Goal: Book appointment/travel/reservation

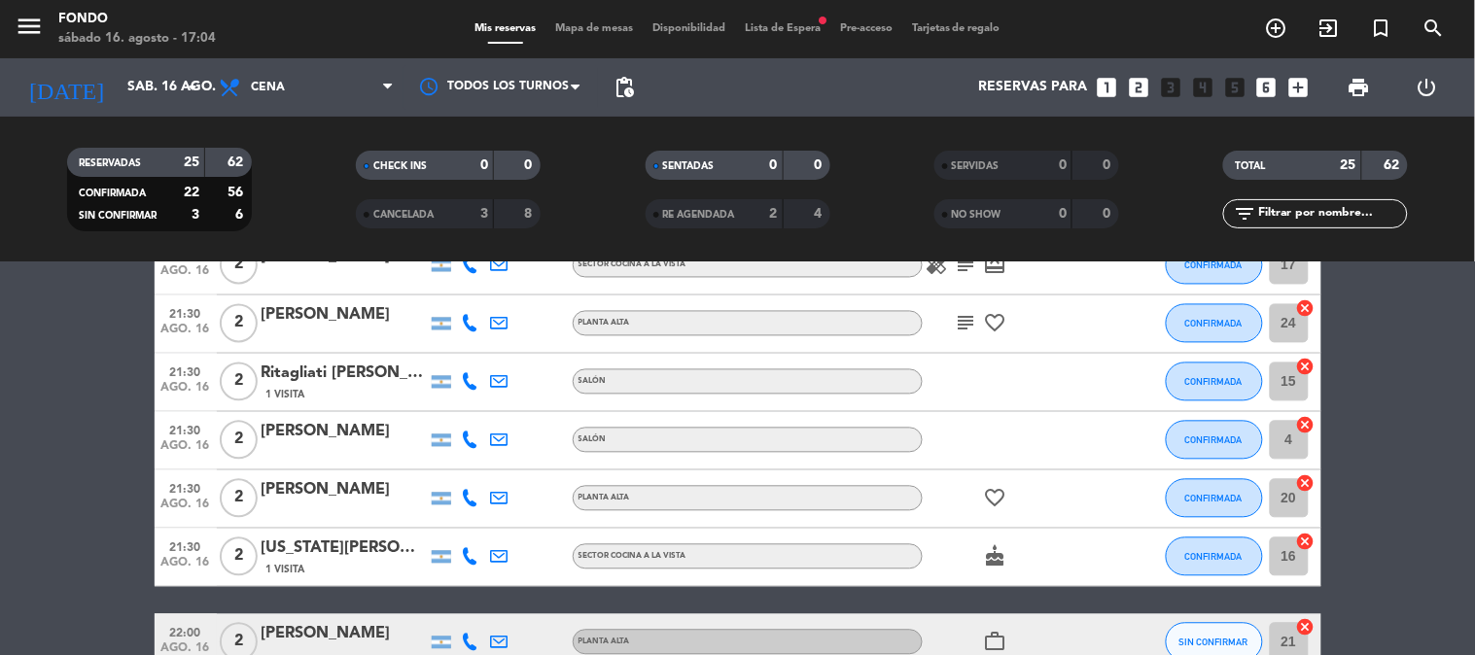
scroll to position [950, 0]
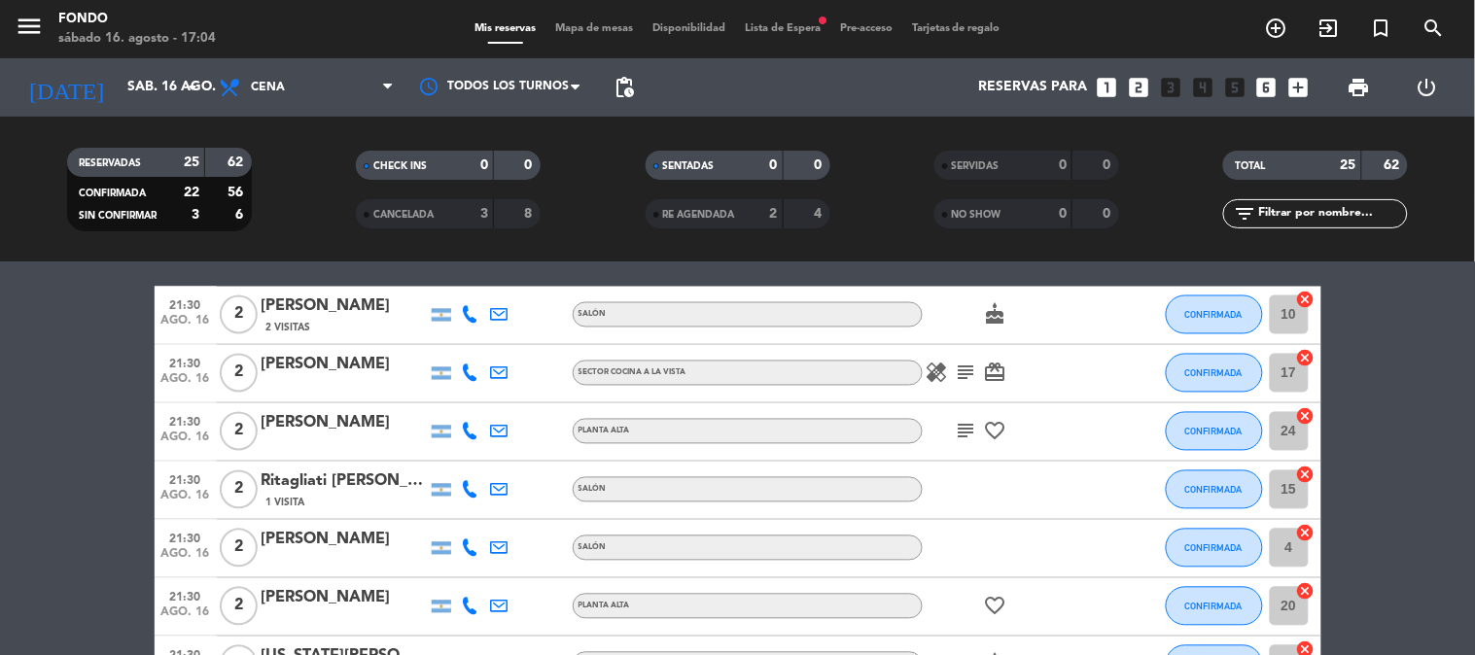
click at [940, 381] on icon "healing" at bounding box center [937, 373] width 23 height 23
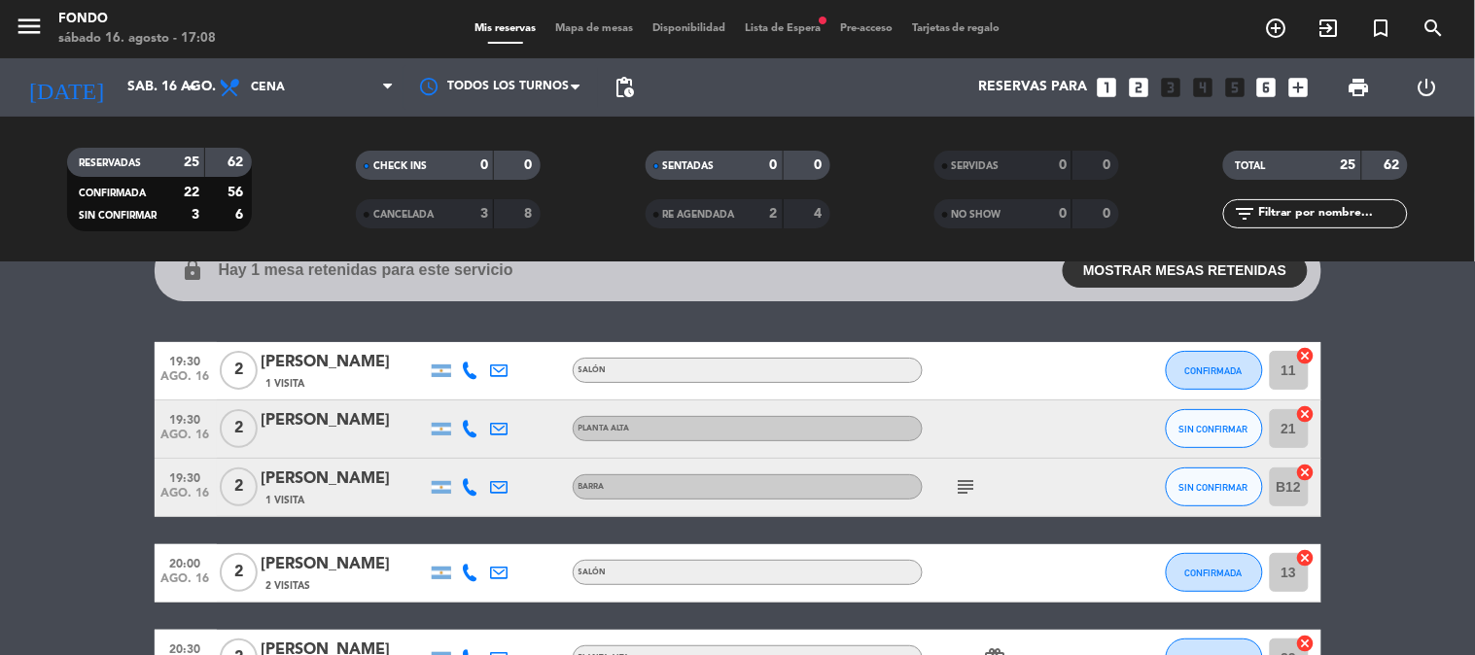
scroll to position [0, 0]
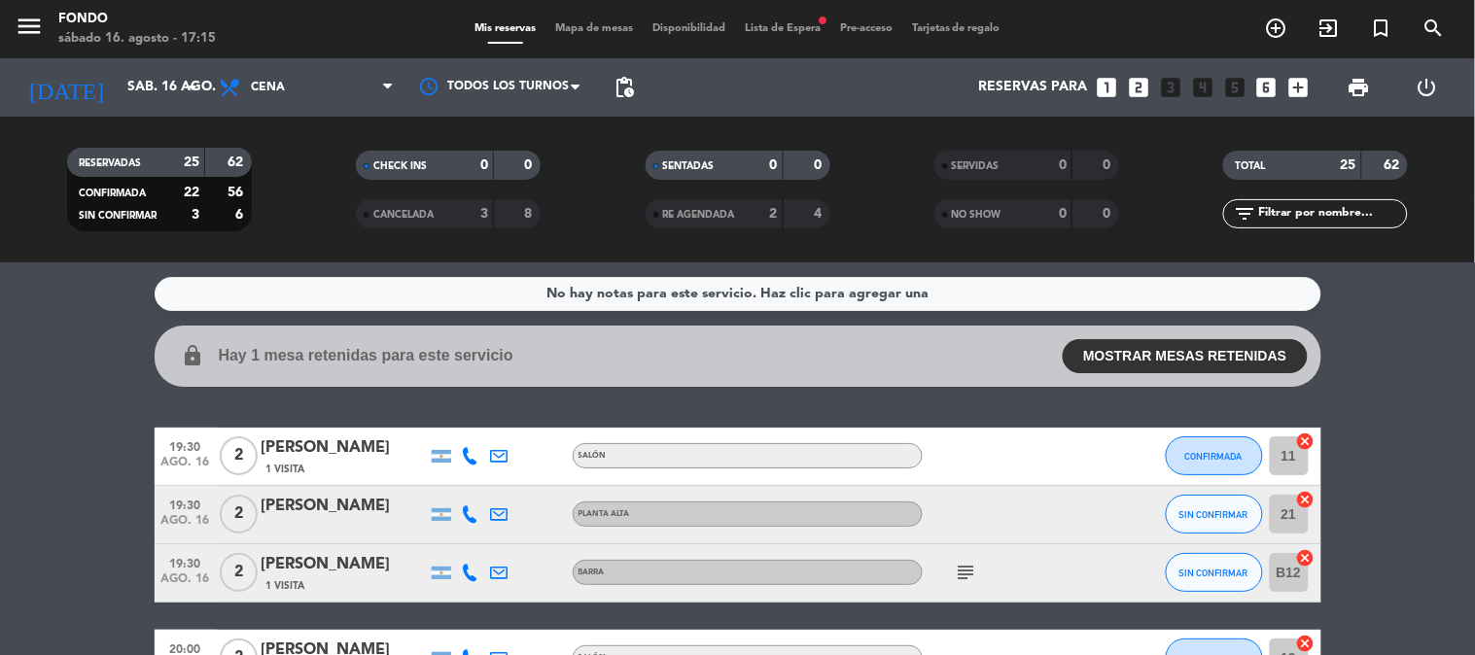
click at [472, 512] on icon at bounding box center [471, 515] width 18 height 18
click at [448, 473] on span "Copiar" at bounding box center [456, 482] width 41 height 20
click at [354, 462] on div "1 Visita" at bounding box center [344, 469] width 165 height 17
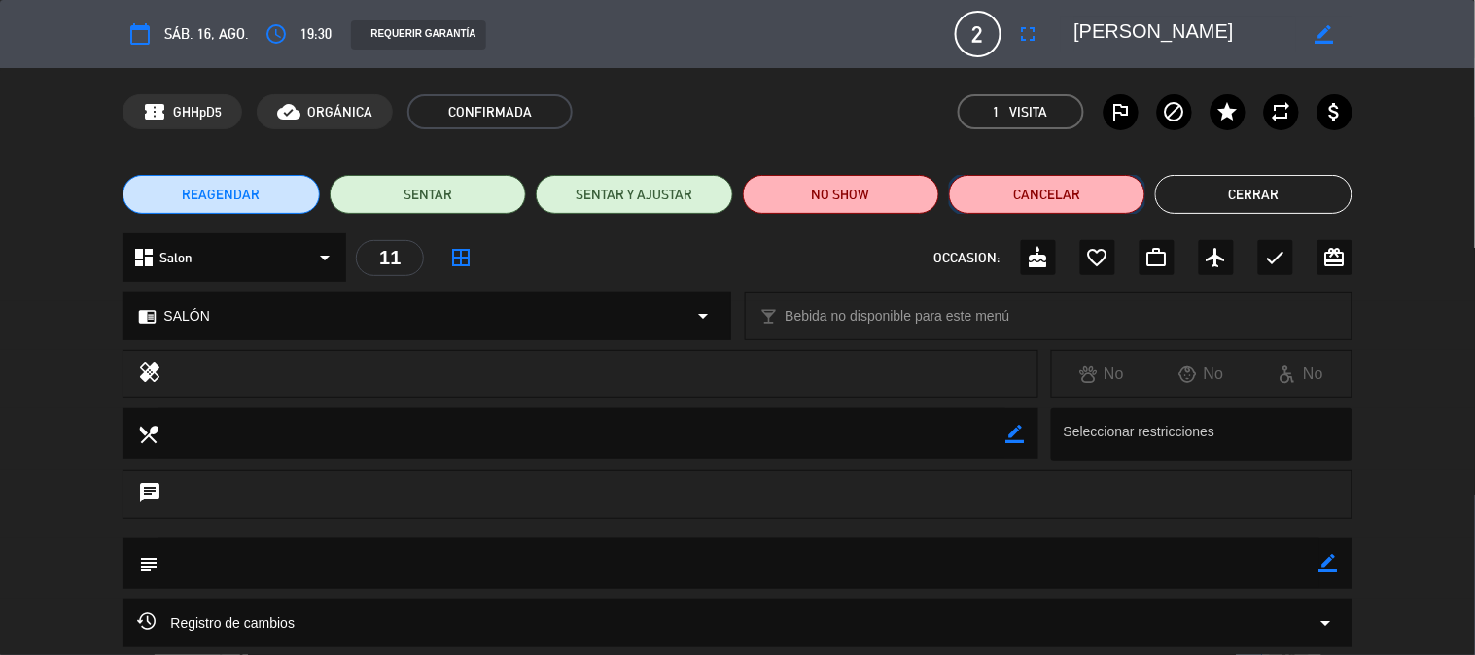
click at [1046, 189] on button "Cancelar" at bounding box center [1047, 194] width 196 height 39
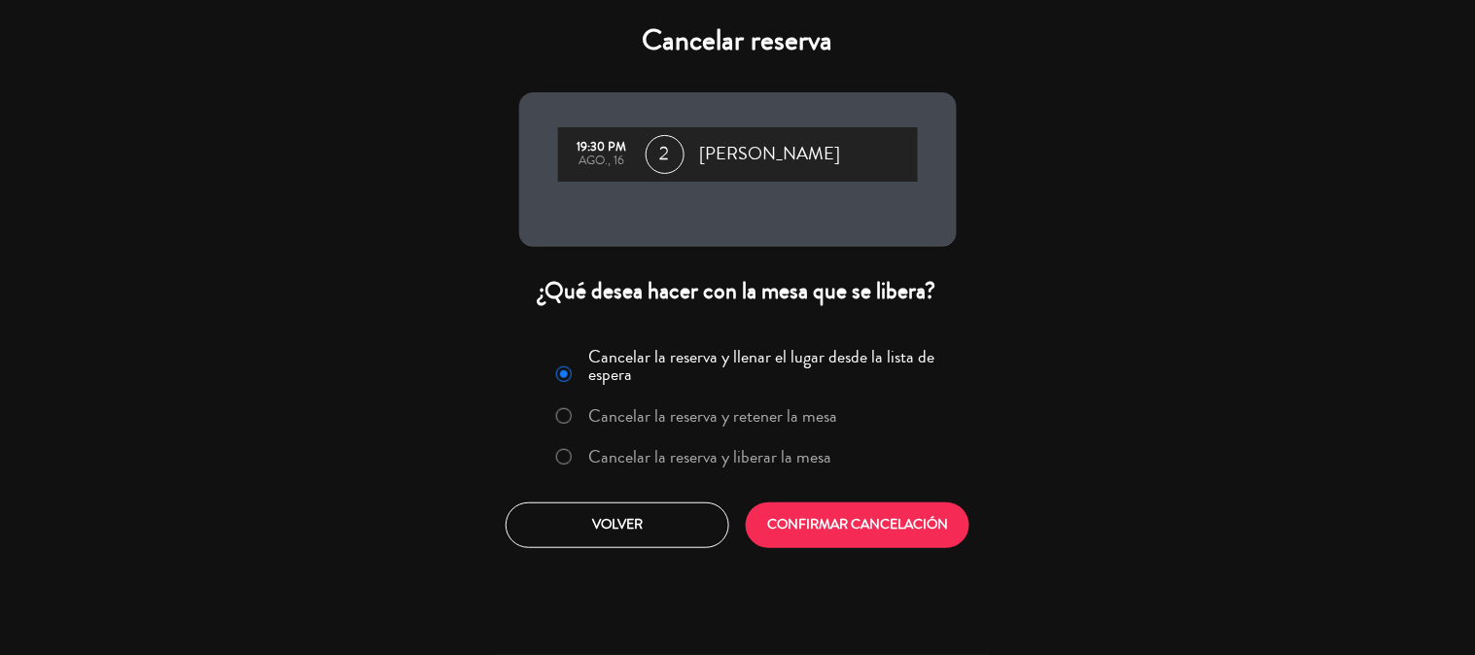
click at [706, 457] on label "Cancelar la reserva y liberar la mesa" at bounding box center [709, 457] width 243 height 18
click at [684, 410] on label "Cancelar la reserva y retener la mesa" at bounding box center [712, 416] width 249 height 18
click at [817, 522] on button "CONFIRMAR CANCELACIÓN" at bounding box center [858, 526] width 224 height 46
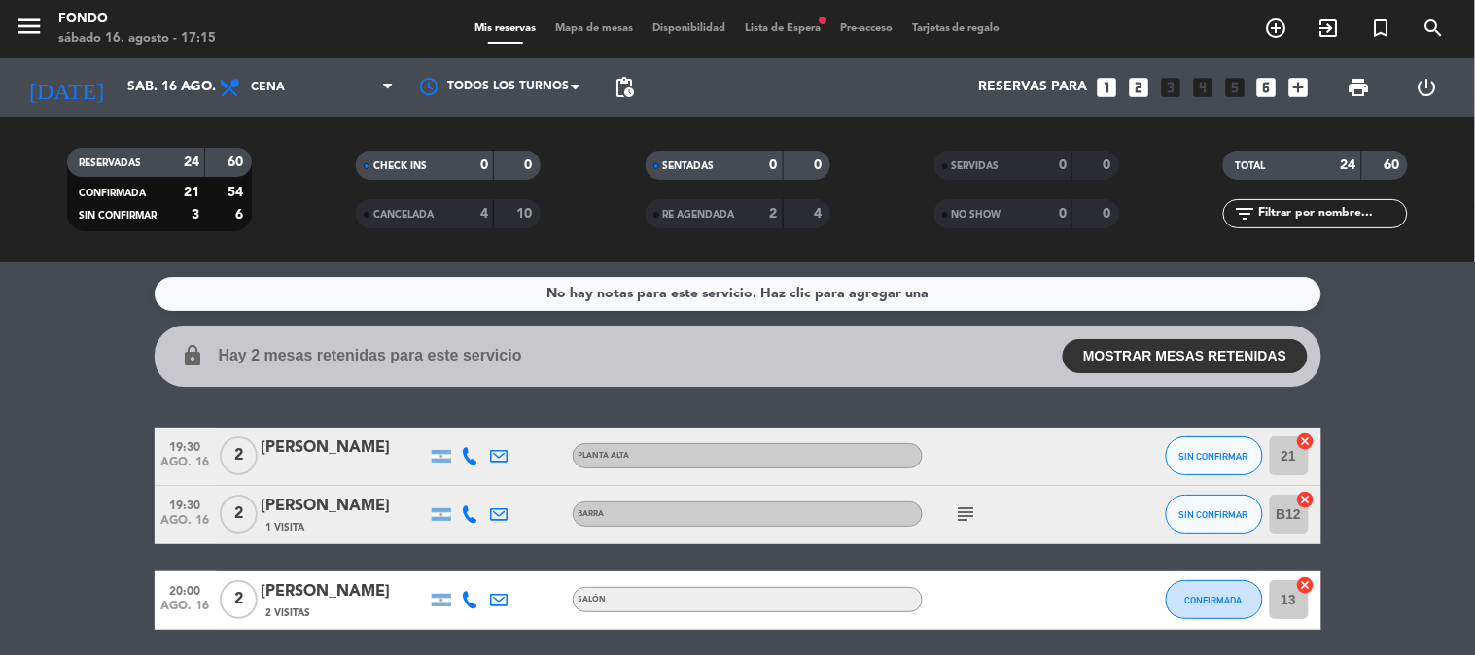
click at [478, 455] on icon at bounding box center [471, 456] width 18 height 18
click at [479, 426] on span "content_paste" at bounding box center [486, 423] width 15 height 15
click at [470, 517] on icon at bounding box center [471, 515] width 18 height 18
click at [473, 475] on span "content_paste" at bounding box center [480, 482] width 15 height 15
click at [465, 478] on span "Copiar" at bounding box center [449, 482] width 41 height 20
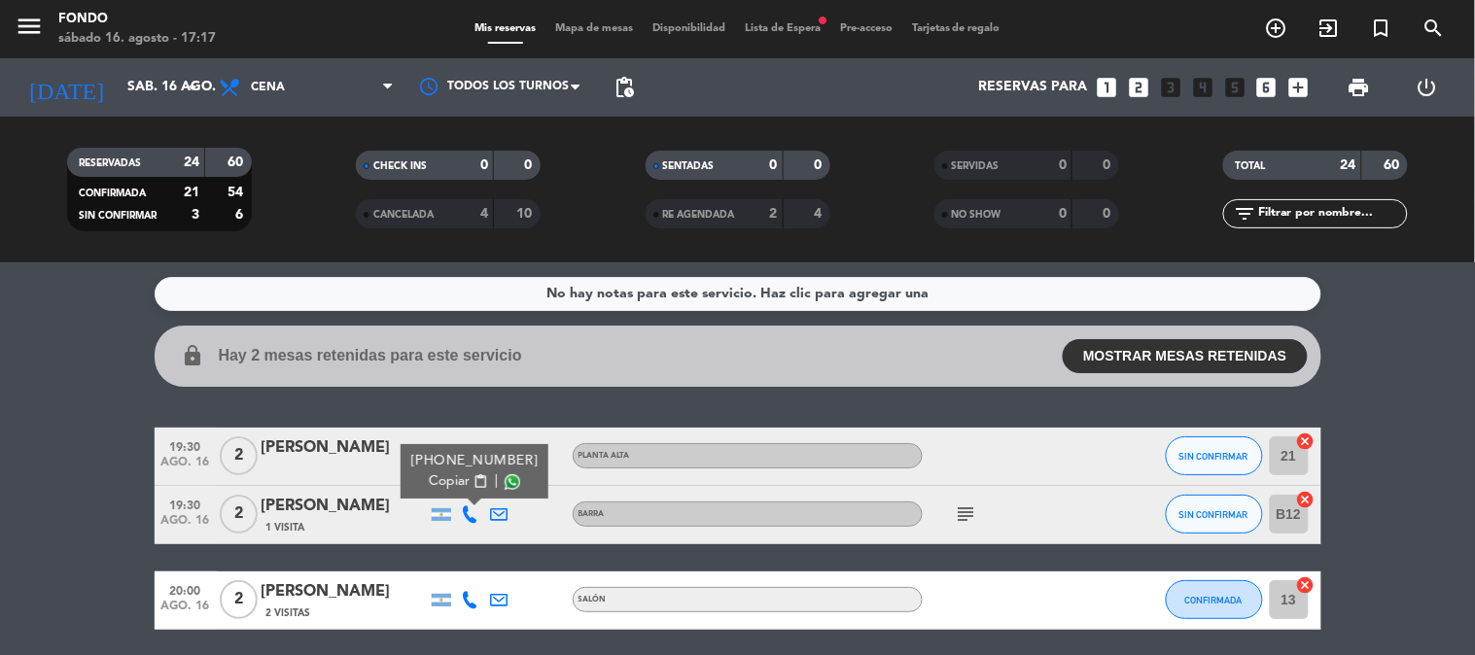
click at [452, 474] on span "Copiar" at bounding box center [449, 482] width 41 height 20
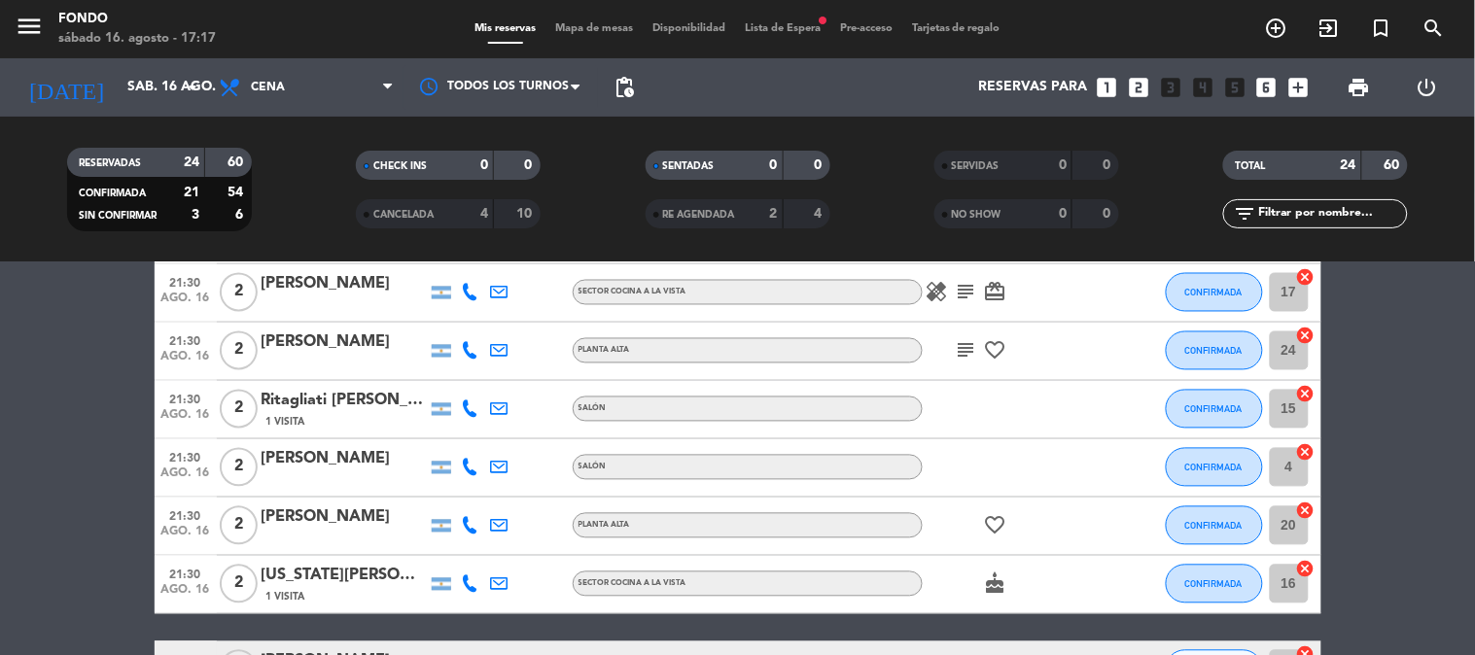
scroll to position [1188, 0]
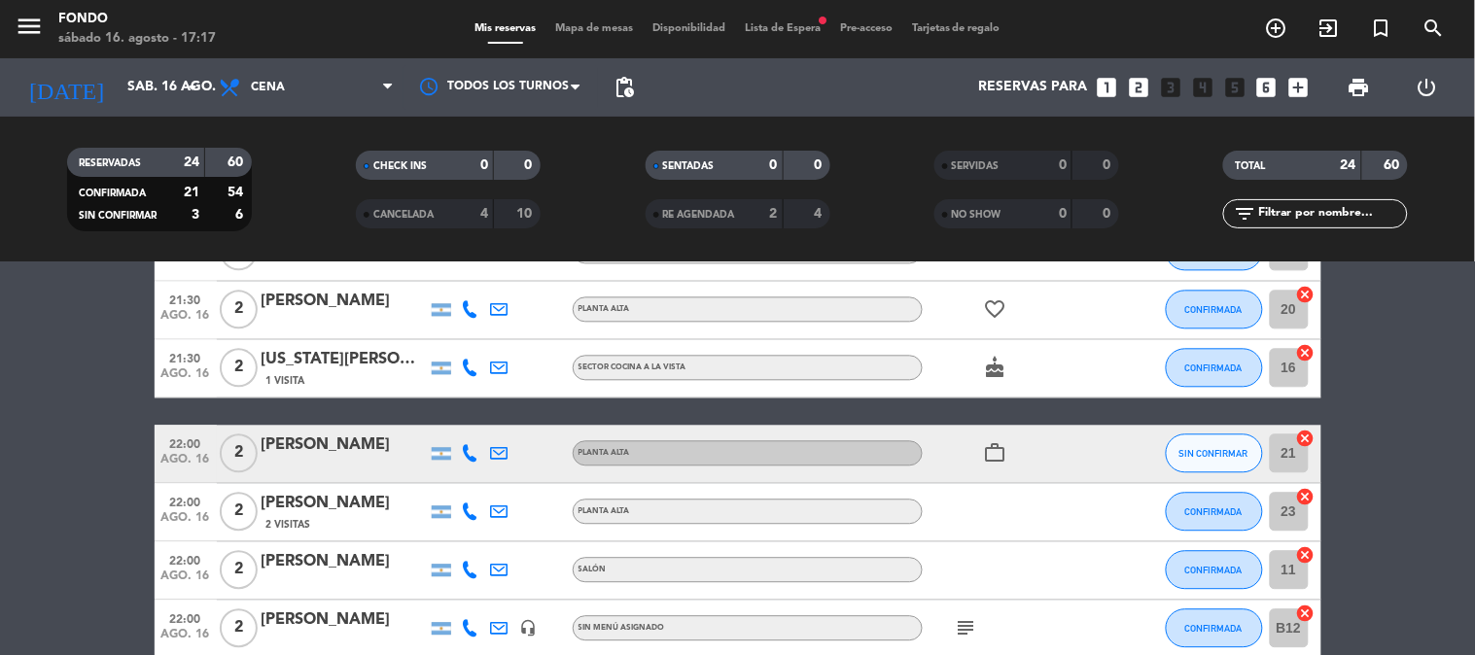
click at [473, 449] on icon at bounding box center [471, 454] width 18 height 18
click at [441, 428] on span "Copiar" at bounding box center [456, 421] width 41 height 20
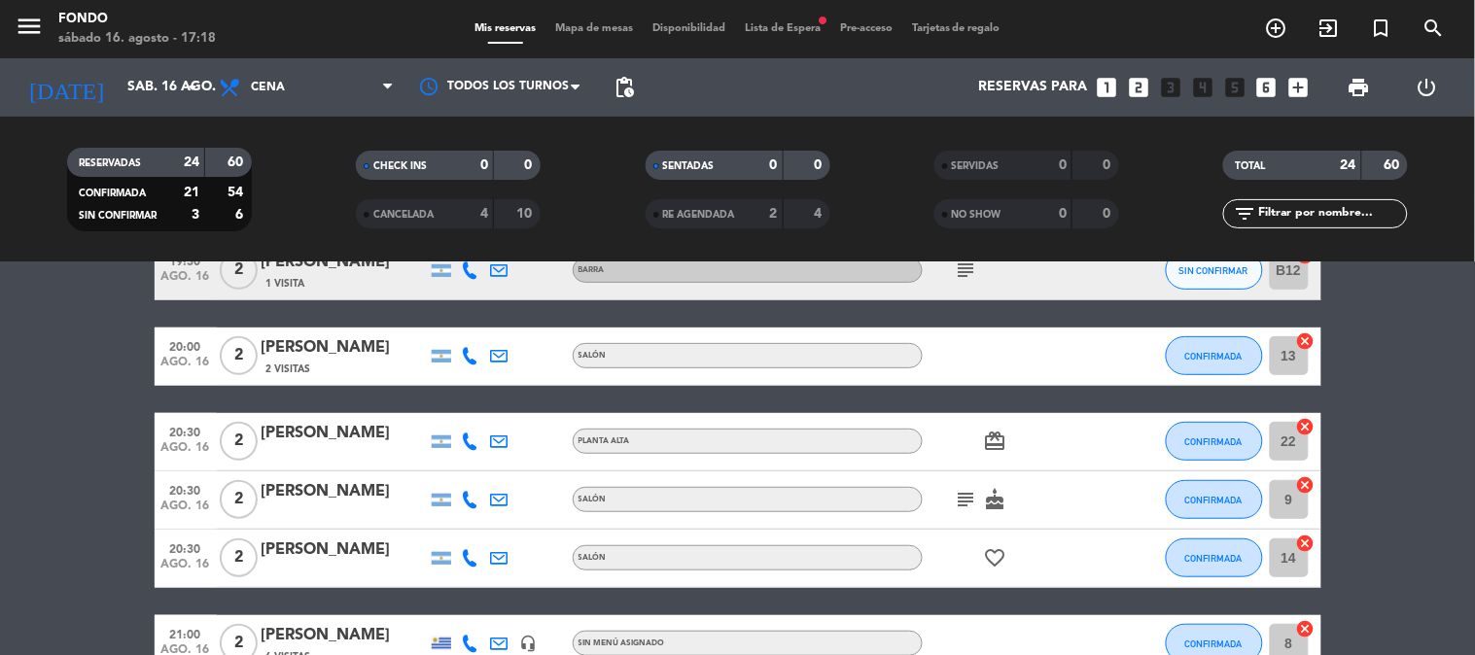
scroll to position [27, 0]
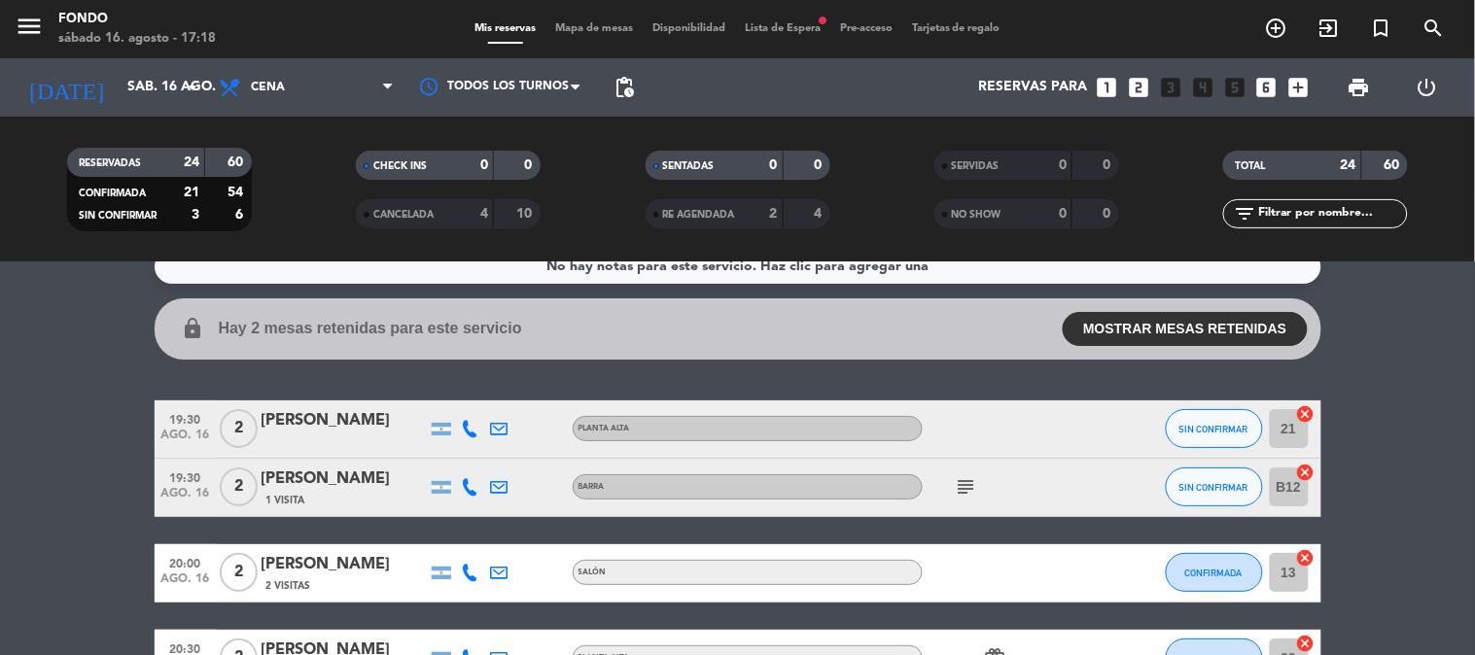
click at [463, 433] on icon at bounding box center [471, 429] width 18 height 18
click at [465, 387] on button "Copiar content_paste" at bounding box center [465, 396] width 59 height 20
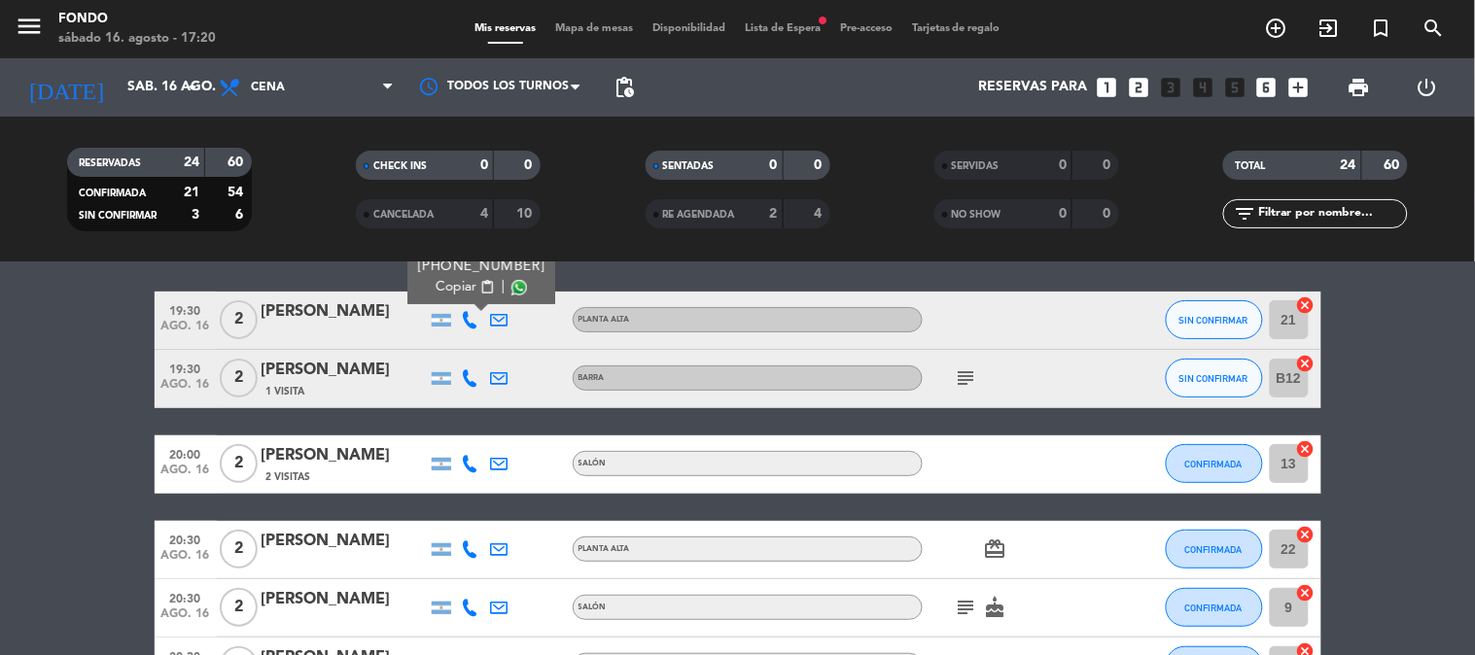
scroll to position [0, 0]
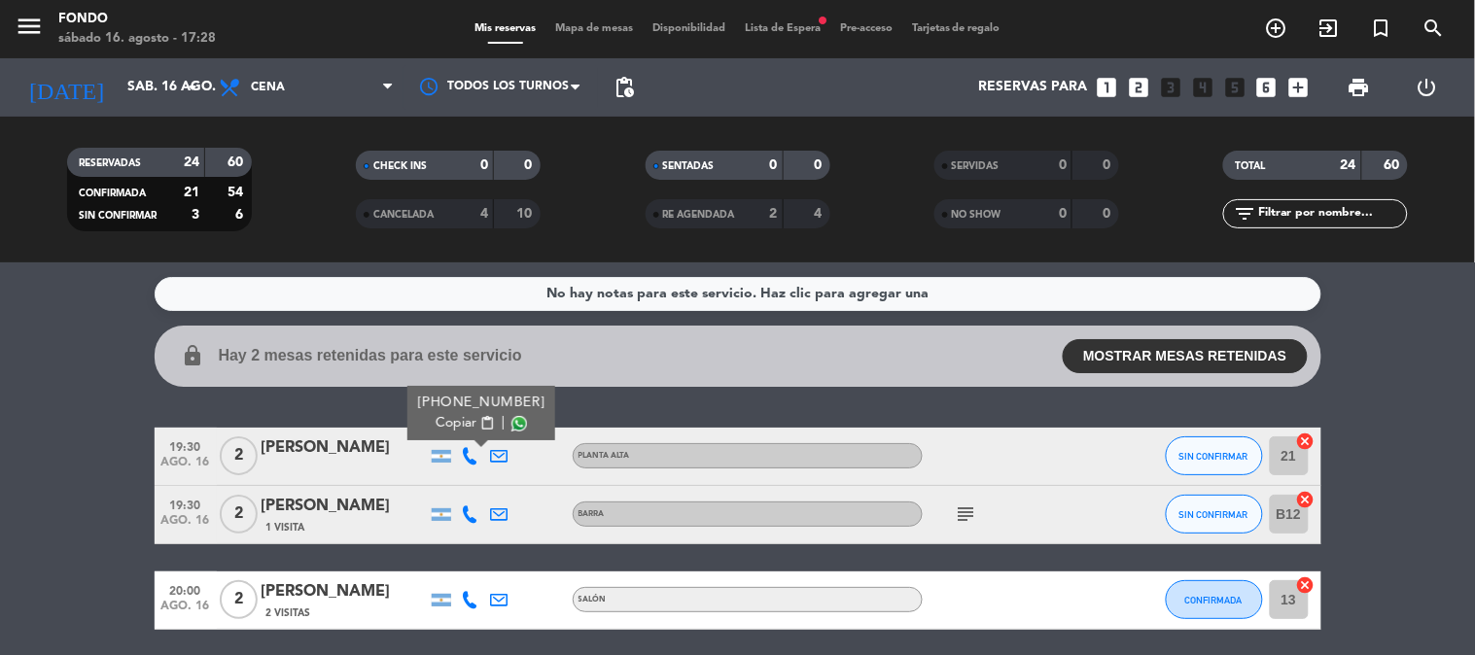
click at [952, 515] on span "subject" at bounding box center [966, 514] width 29 height 23
click at [955, 513] on icon "subject" at bounding box center [966, 514] width 23 height 23
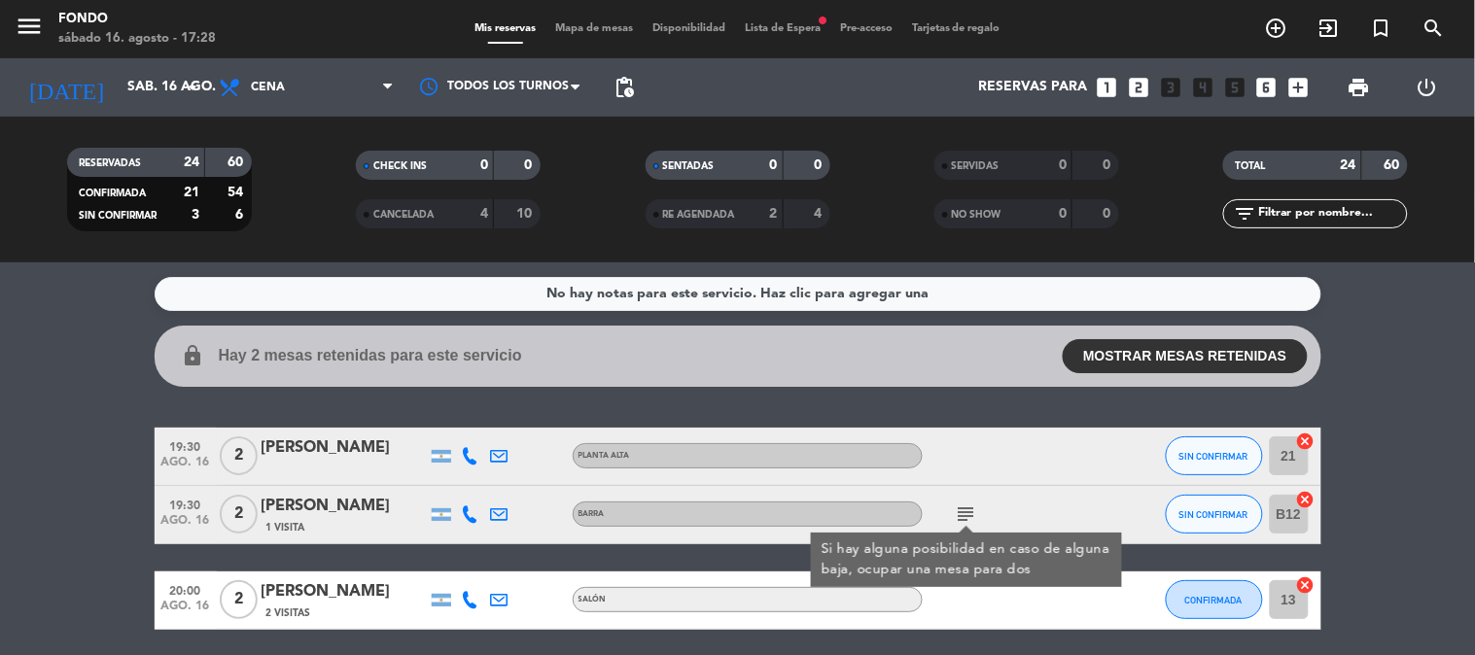
click at [966, 513] on icon "subject" at bounding box center [966, 514] width 23 height 23
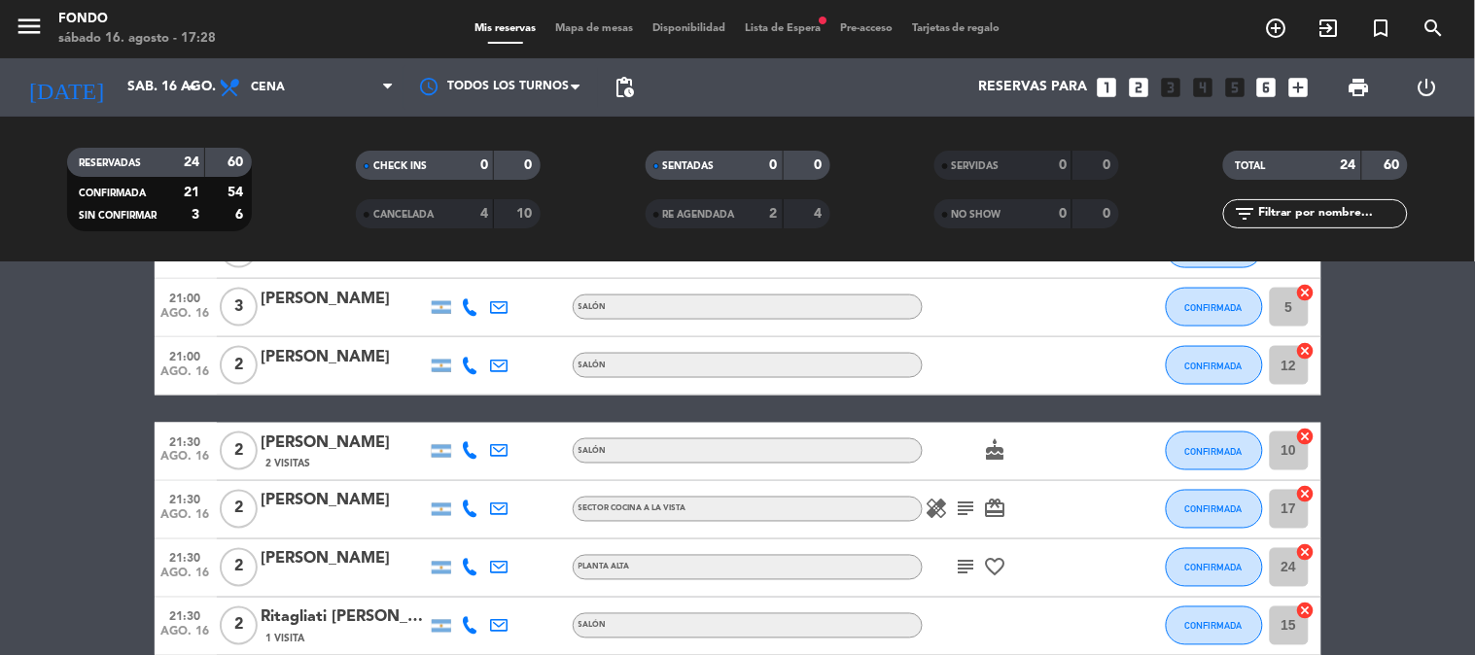
scroll to position [540, 0]
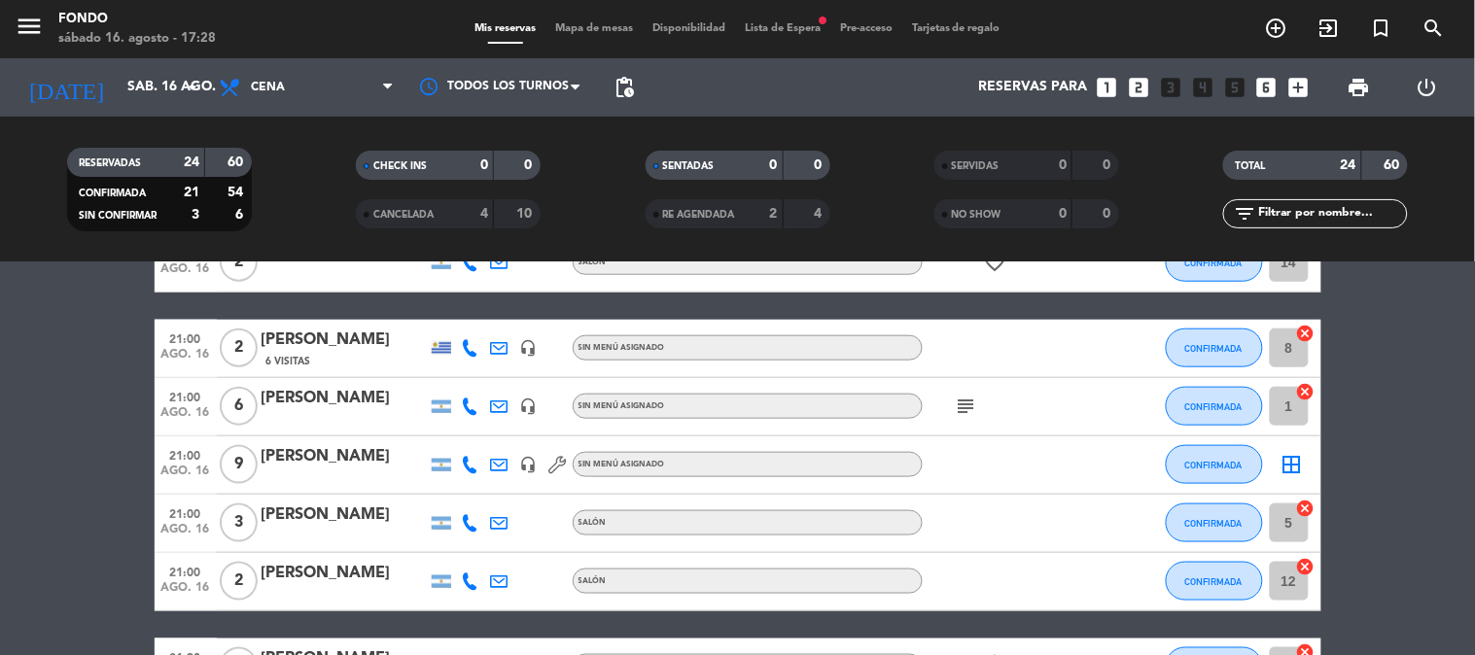
click at [967, 407] on icon "subject" at bounding box center [966, 406] width 23 height 23
click at [975, 404] on icon "subject" at bounding box center [966, 406] width 23 height 23
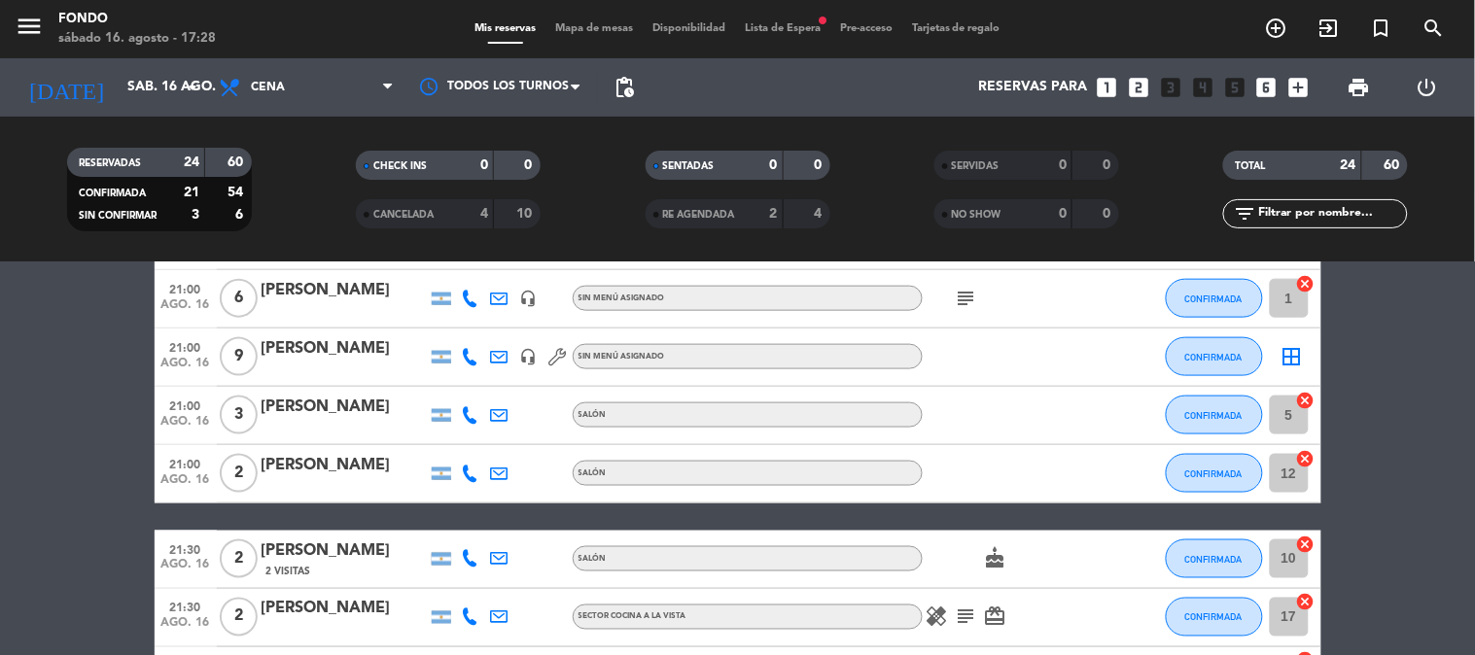
scroll to position [756, 0]
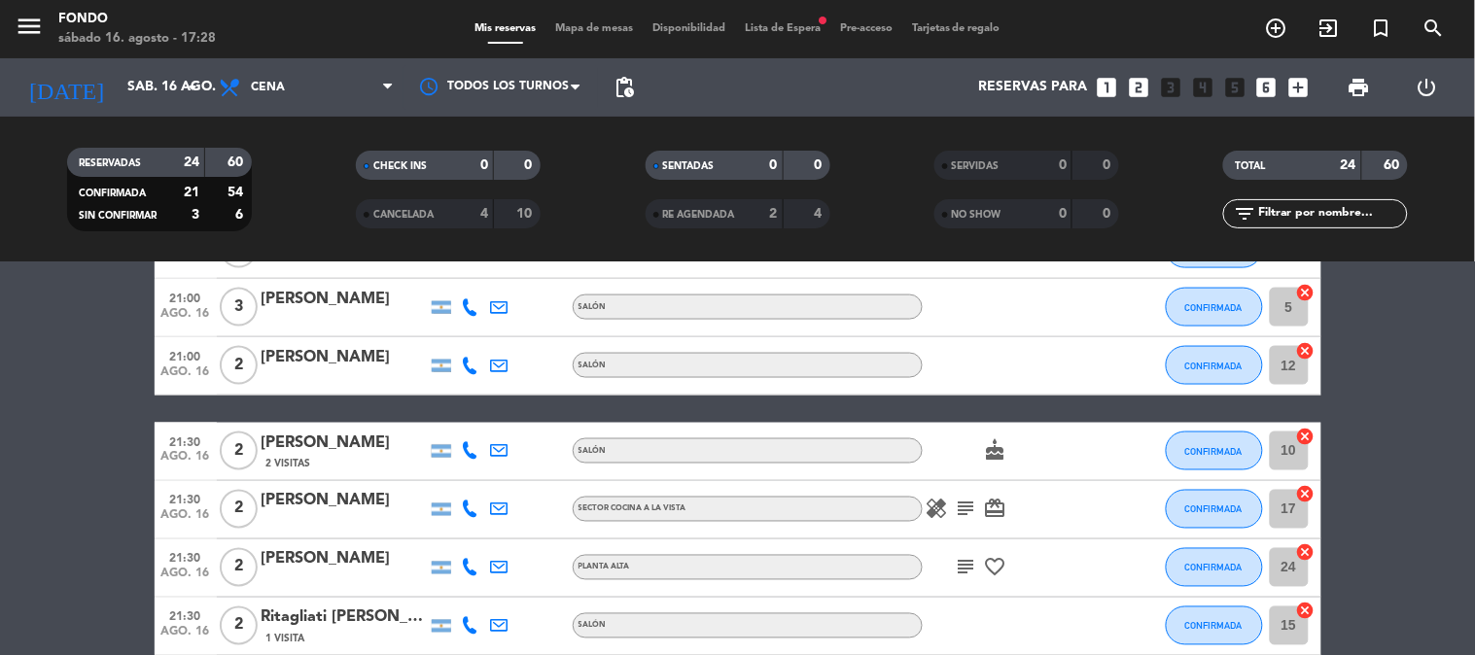
click at [935, 512] on icon "healing" at bounding box center [937, 509] width 23 height 23
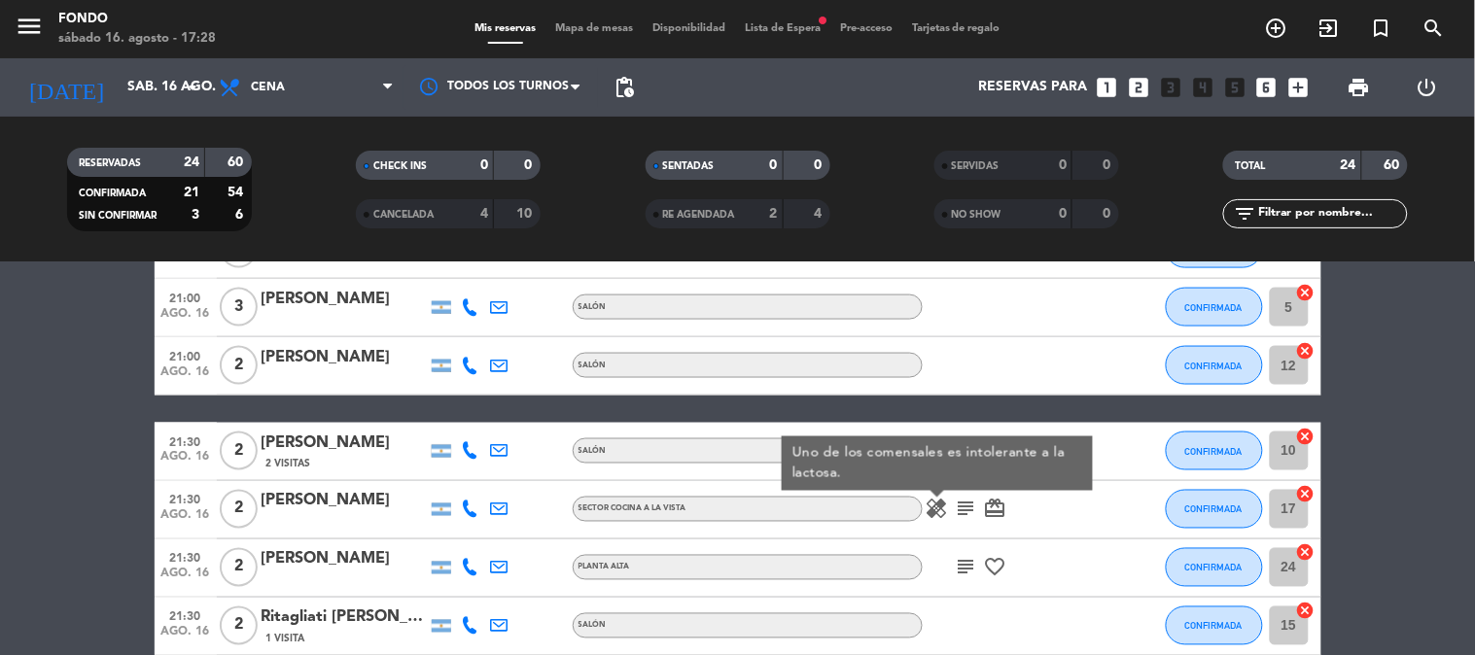
click at [935, 512] on icon "healing" at bounding box center [937, 509] width 23 height 23
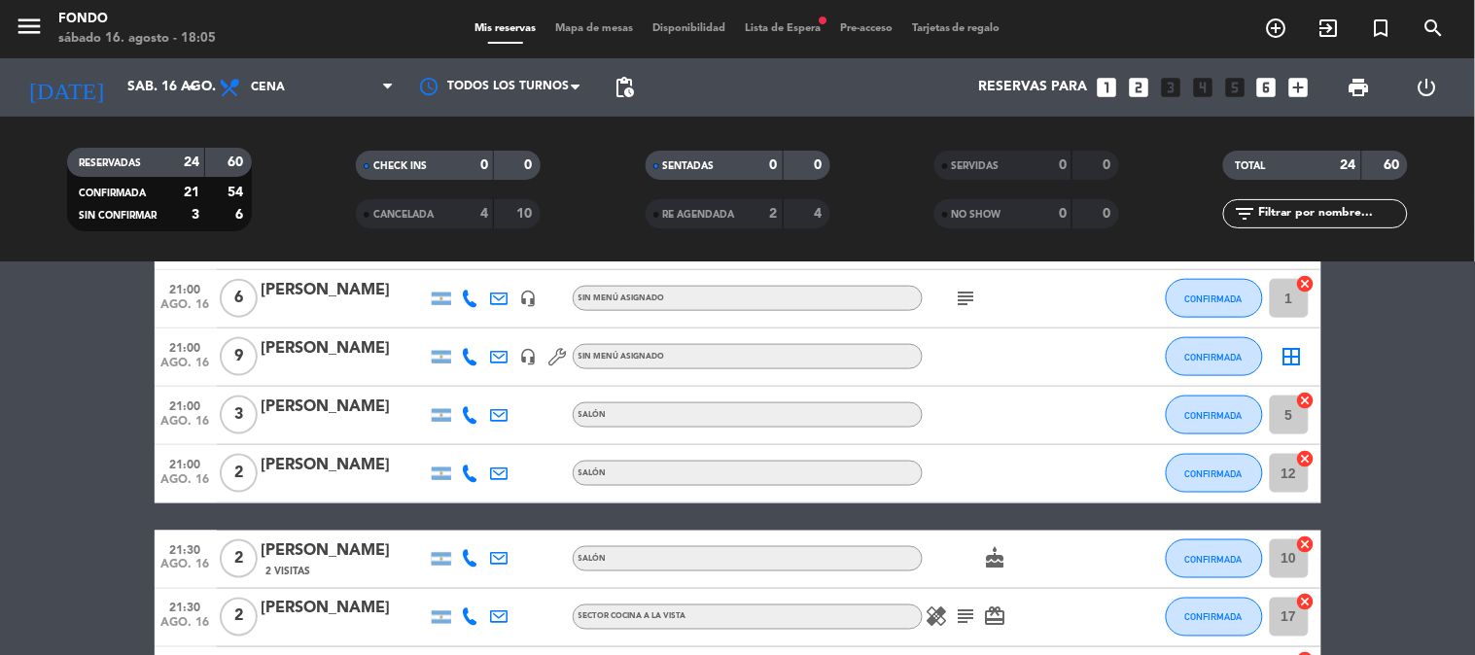
scroll to position [324, 0]
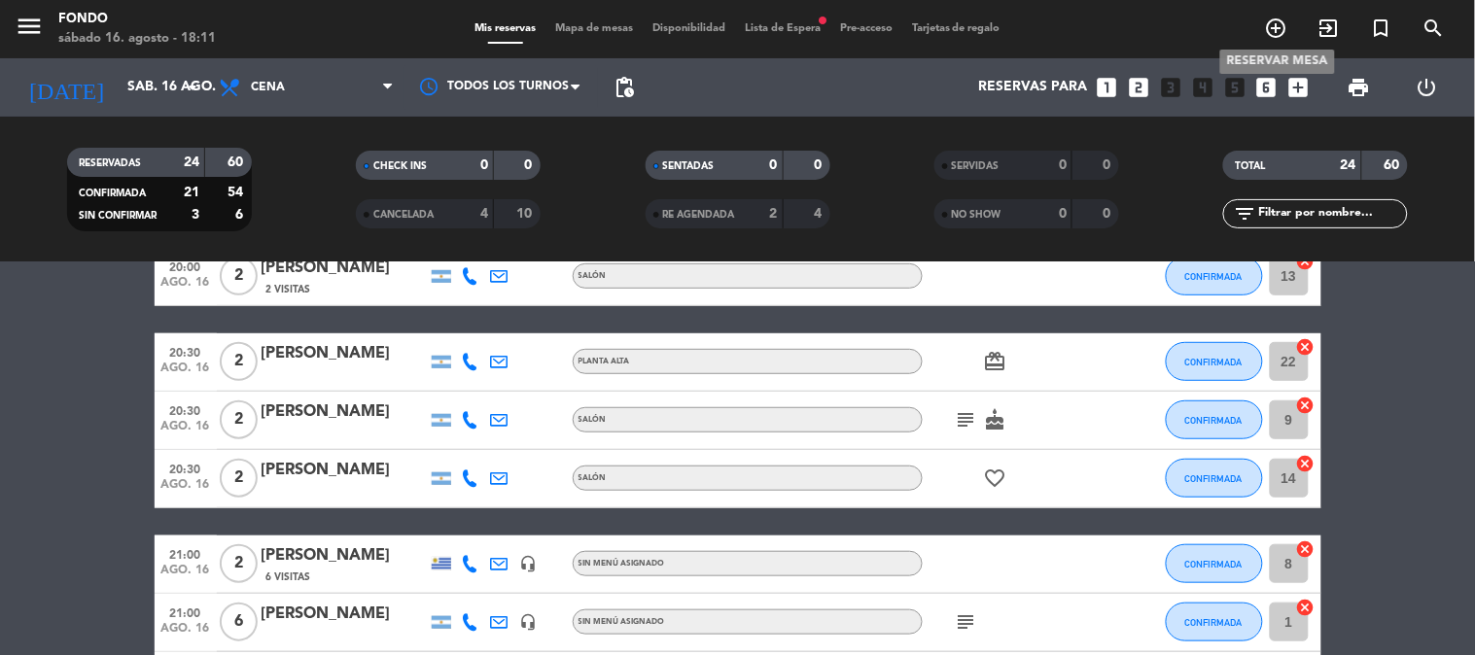
click at [1282, 18] on icon "add_circle_outline" at bounding box center [1276, 28] width 23 height 23
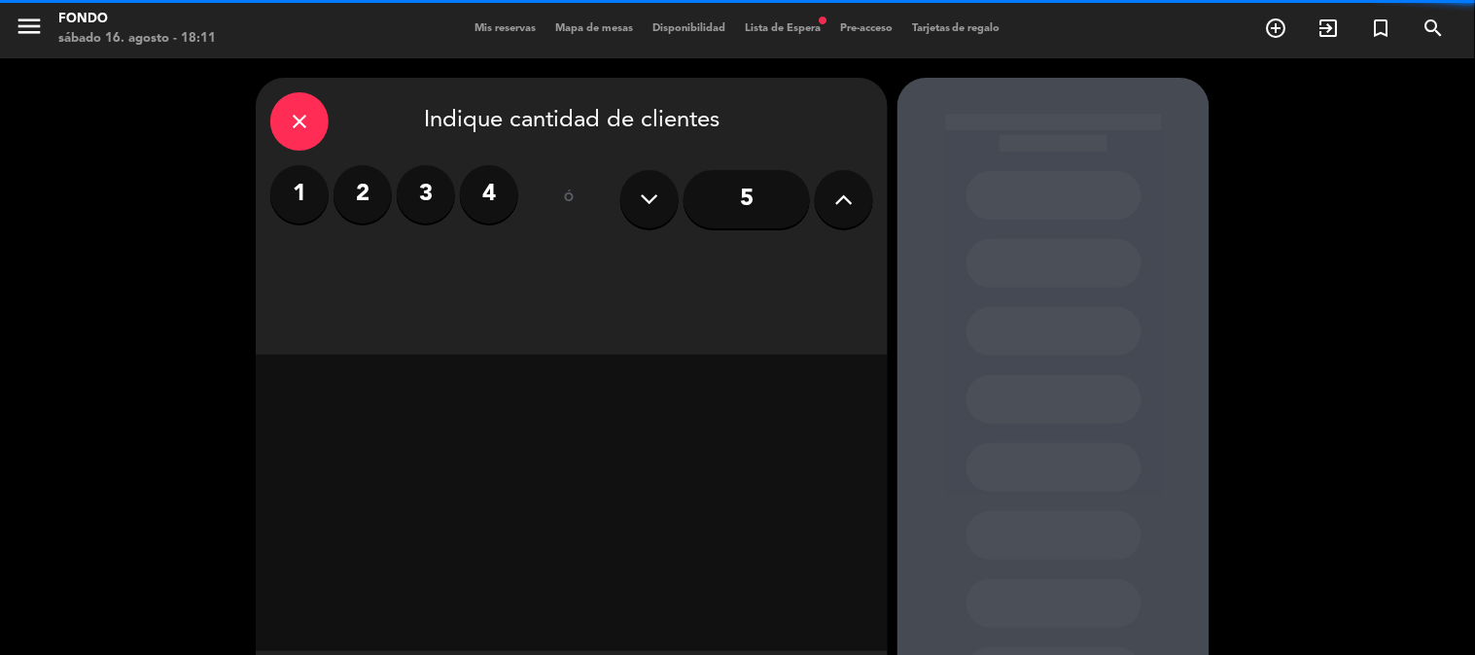
click at [385, 192] on label "2" at bounding box center [363, 194] width 58 height 58
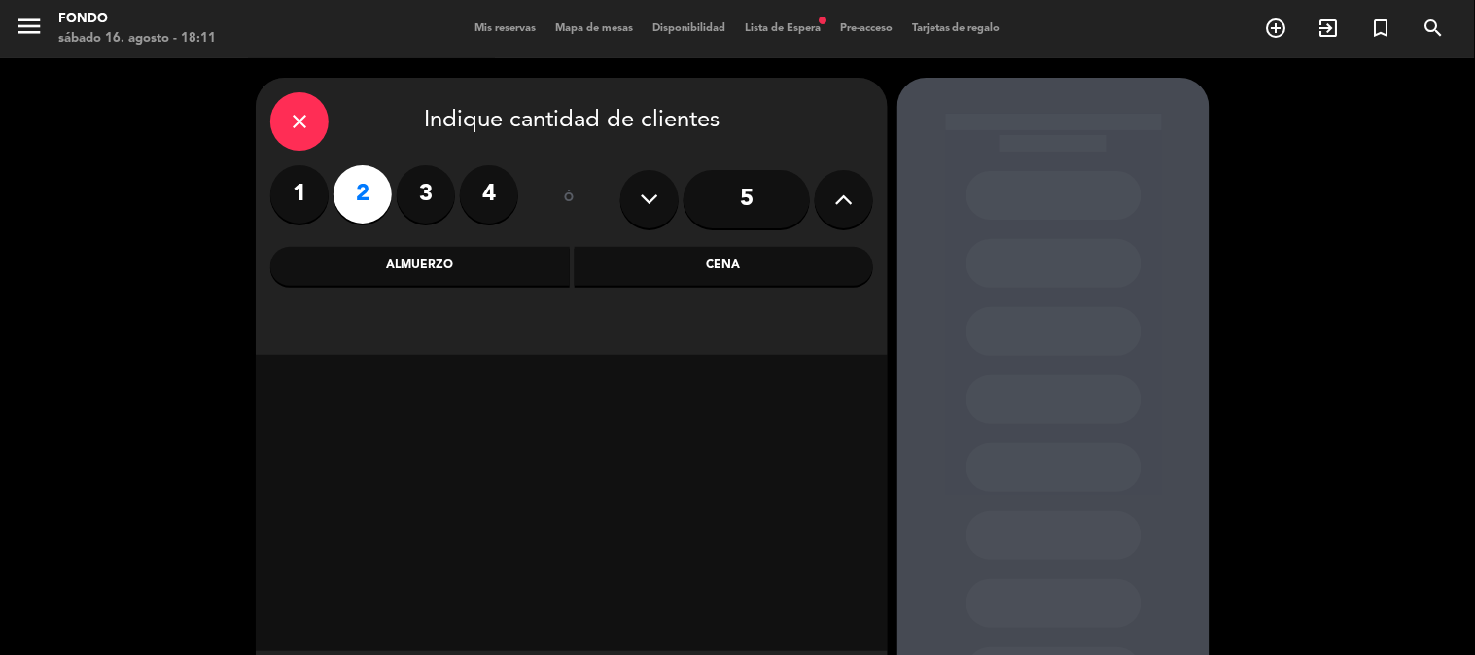
click at [706, 280] on div "Cena" at bounding box center [725, 266] width 300 height 39
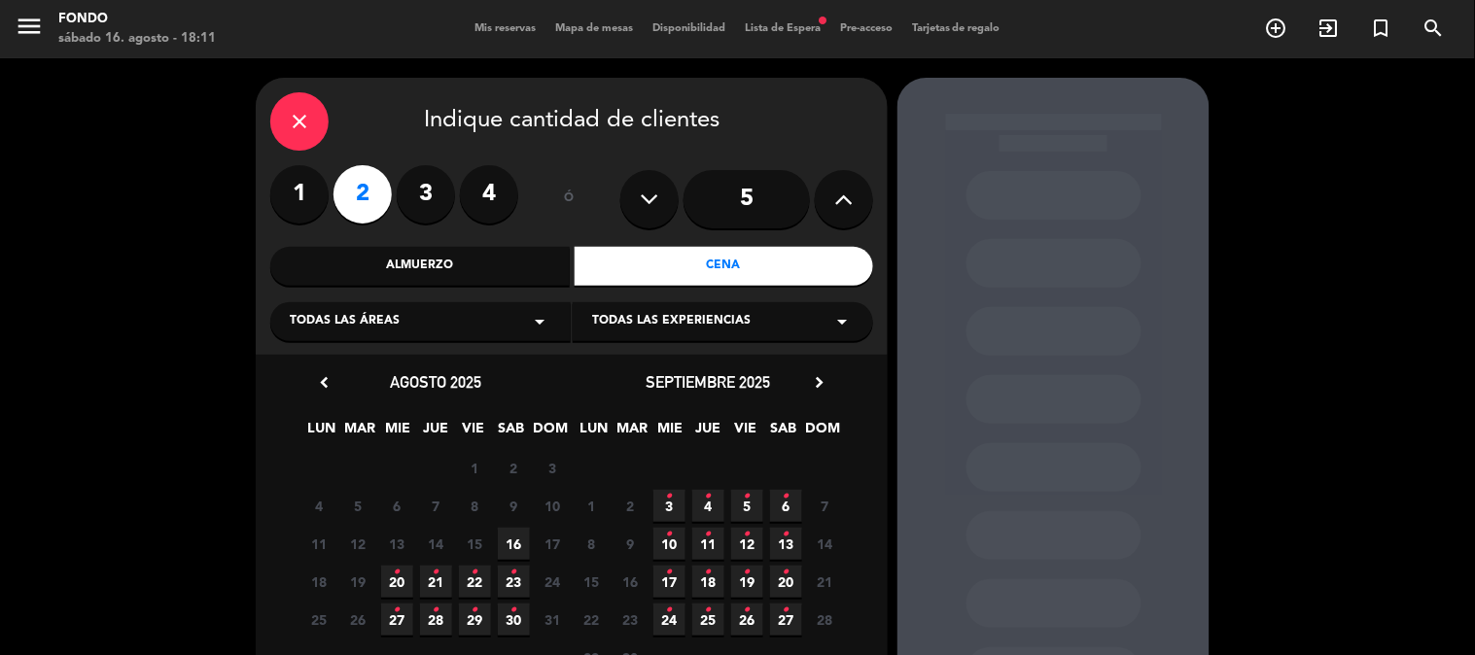
click at [515, 548] on span "16" at bounding box center [514, 544] width 32 height 32
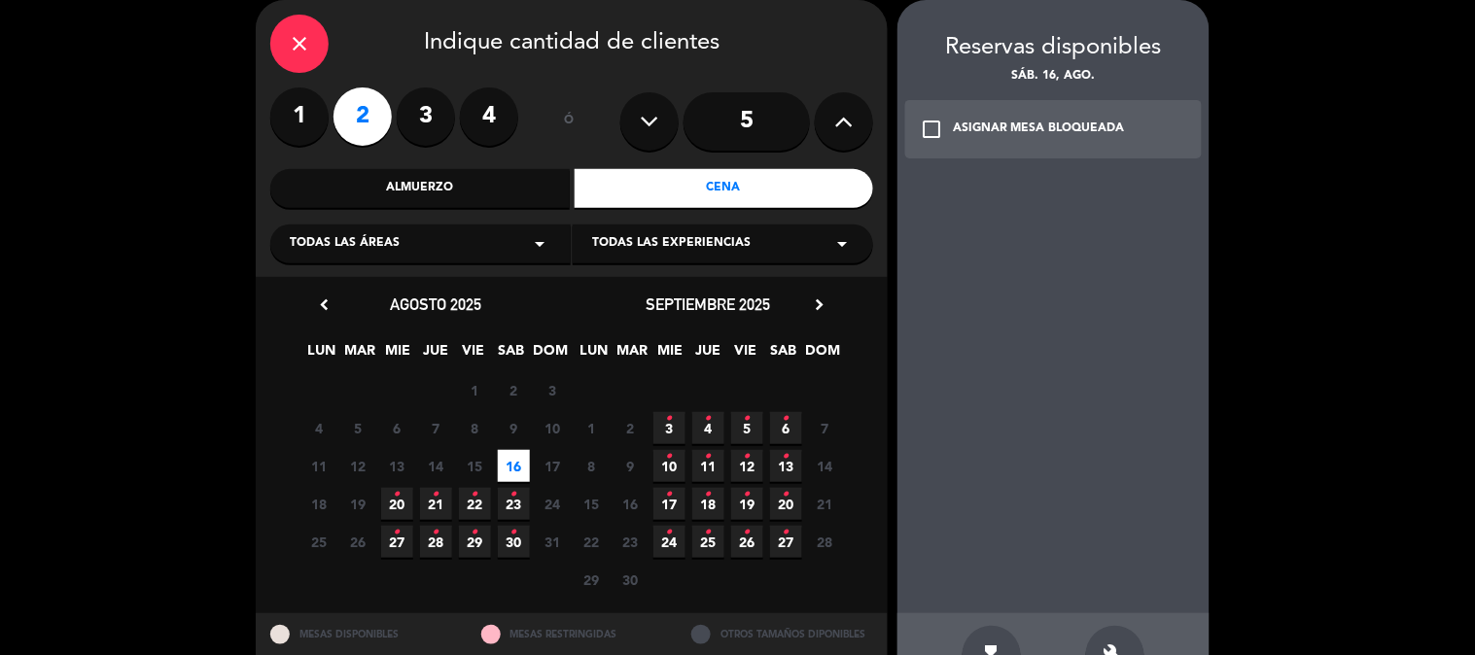
scroll to position [138, 0]
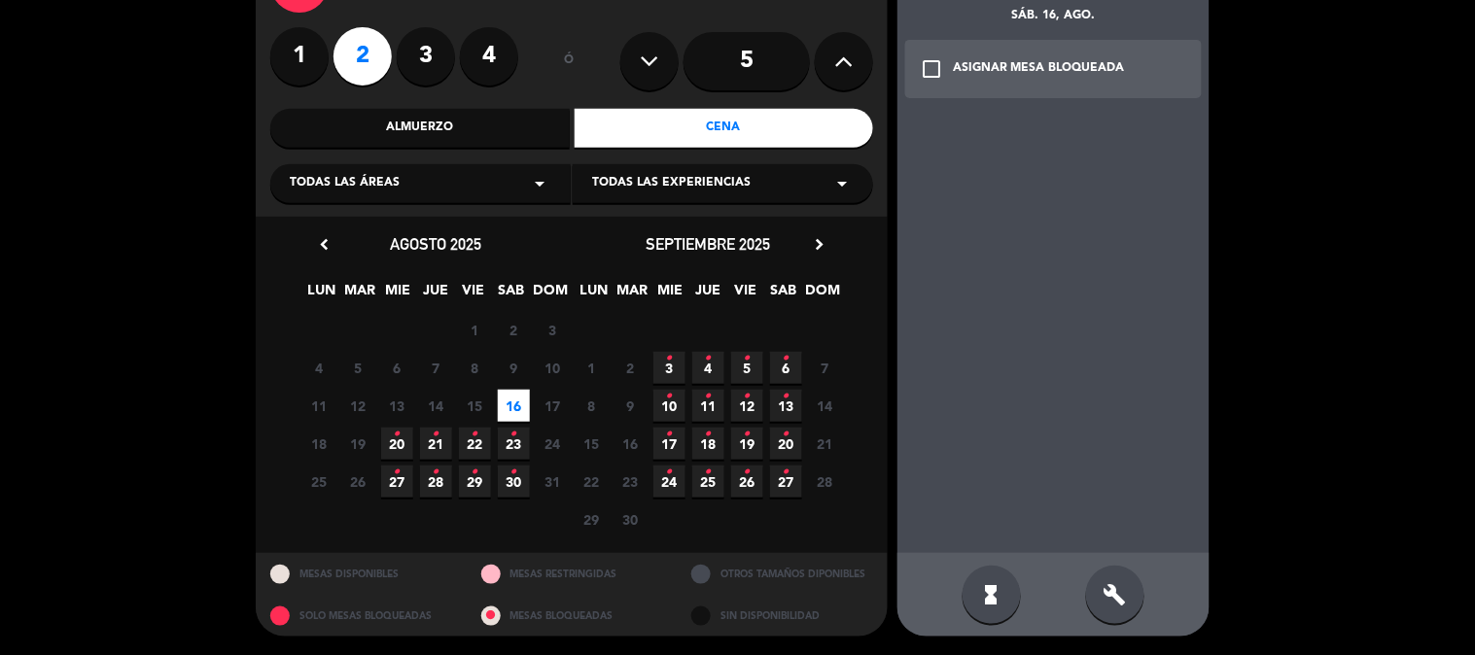
click at [926, 70] on icon "check_box_outline_blank" at bounding box center [931, 68] width 23 height 23
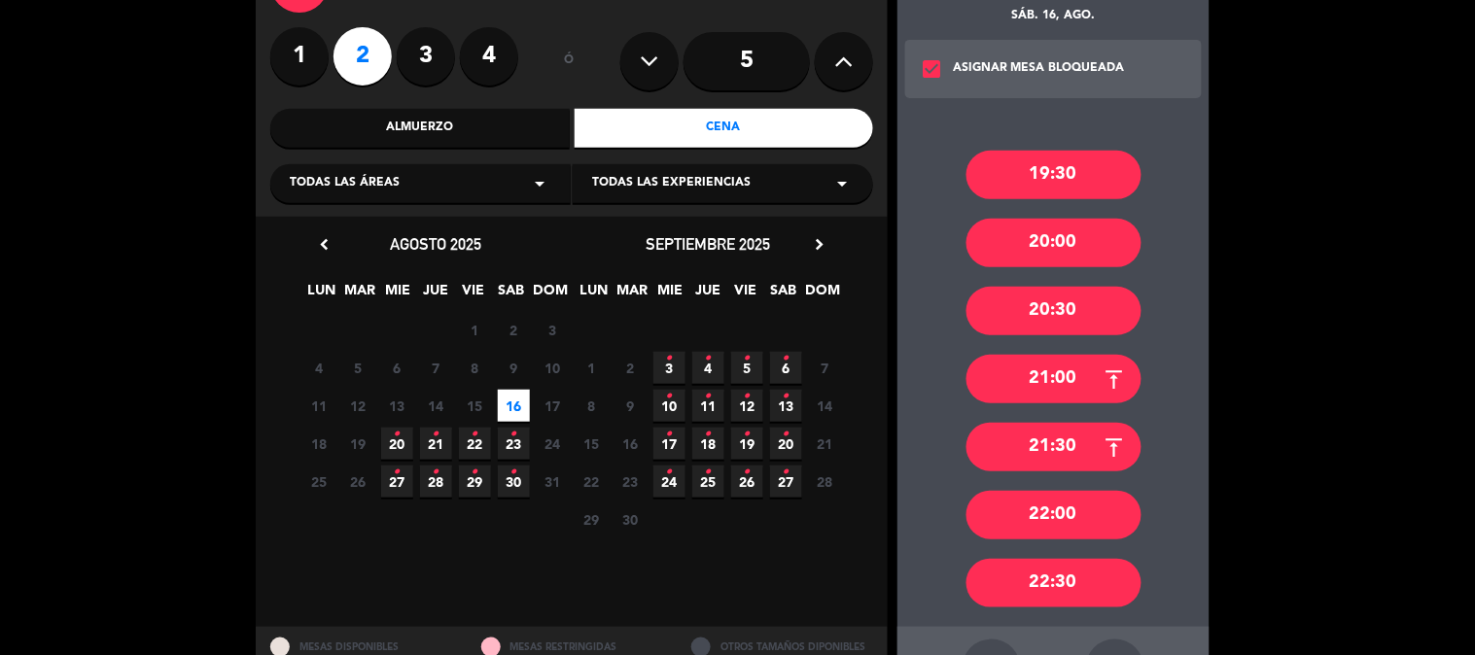
click at [1044, 235] on div "20:00" at bounding box center [1054, 243] width 175 height 49
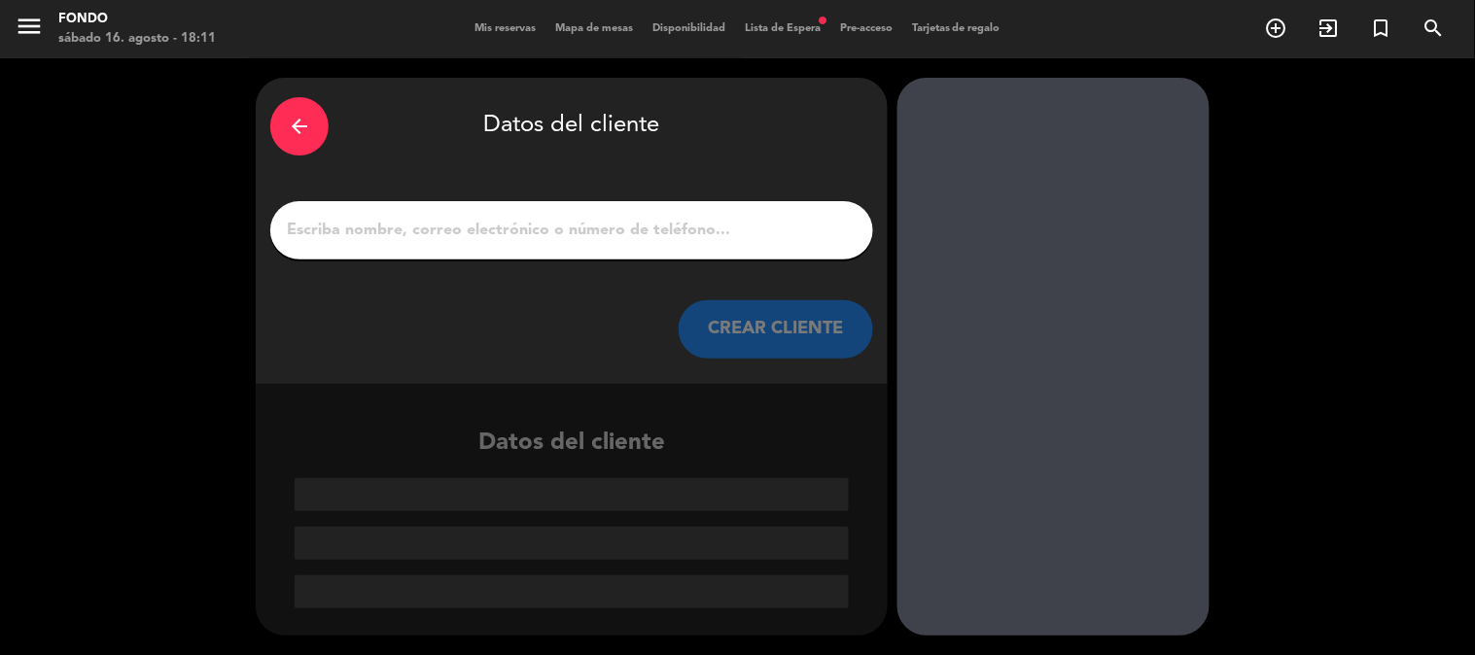
scroll to position [0, 0]
click at [421, 260] on div "arrow_back Datos del cliente CREAR CLIENTE" at bounding box center [572, 231] width 632 height 306
click at [451, 219] on input "1" at bounding box center [572, 230] width 574 height 27
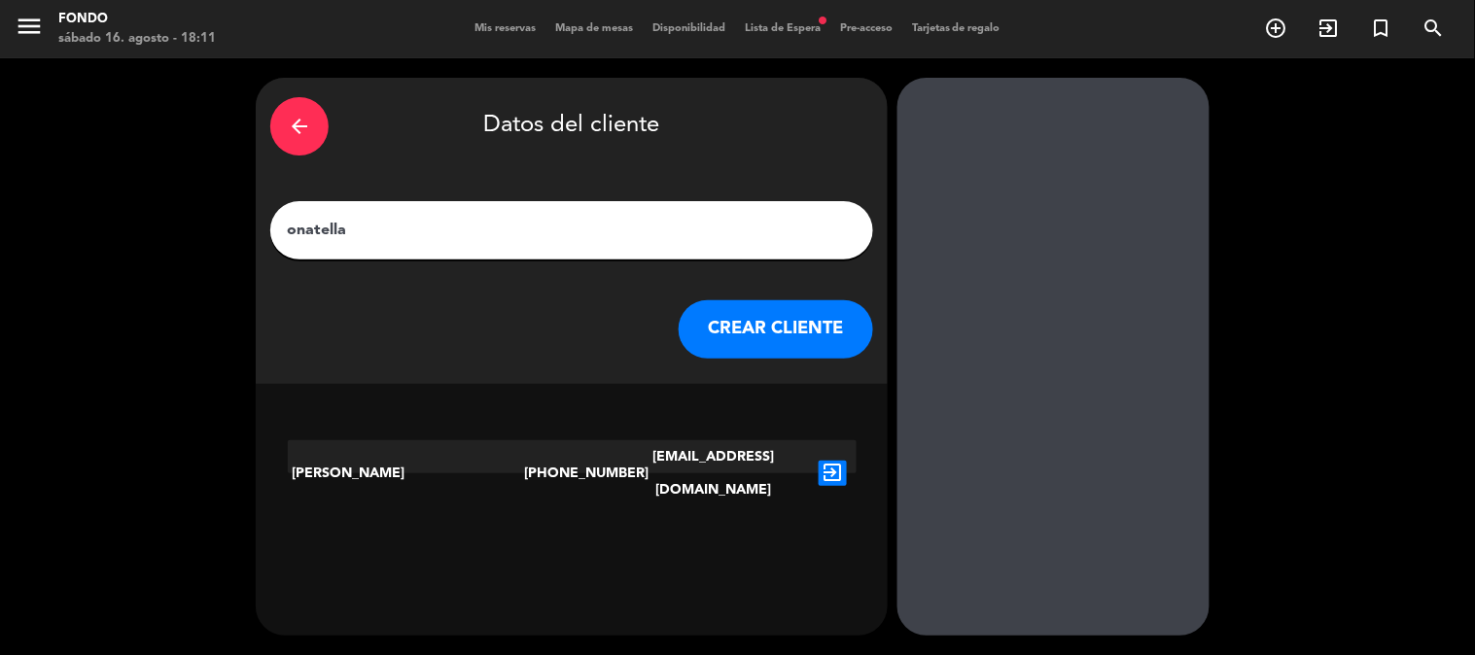
click at [284, 236] on div "onatella" at bounding box center [571, 230] width 603 height 58
click at [289, 226] on input "onatella" at bounding box center [572, 230] width 574 height 27
type input "Donatella"
click at [819, 461] on icon "exit_to_app" at bounding box center [833, 473] width 28 height 25
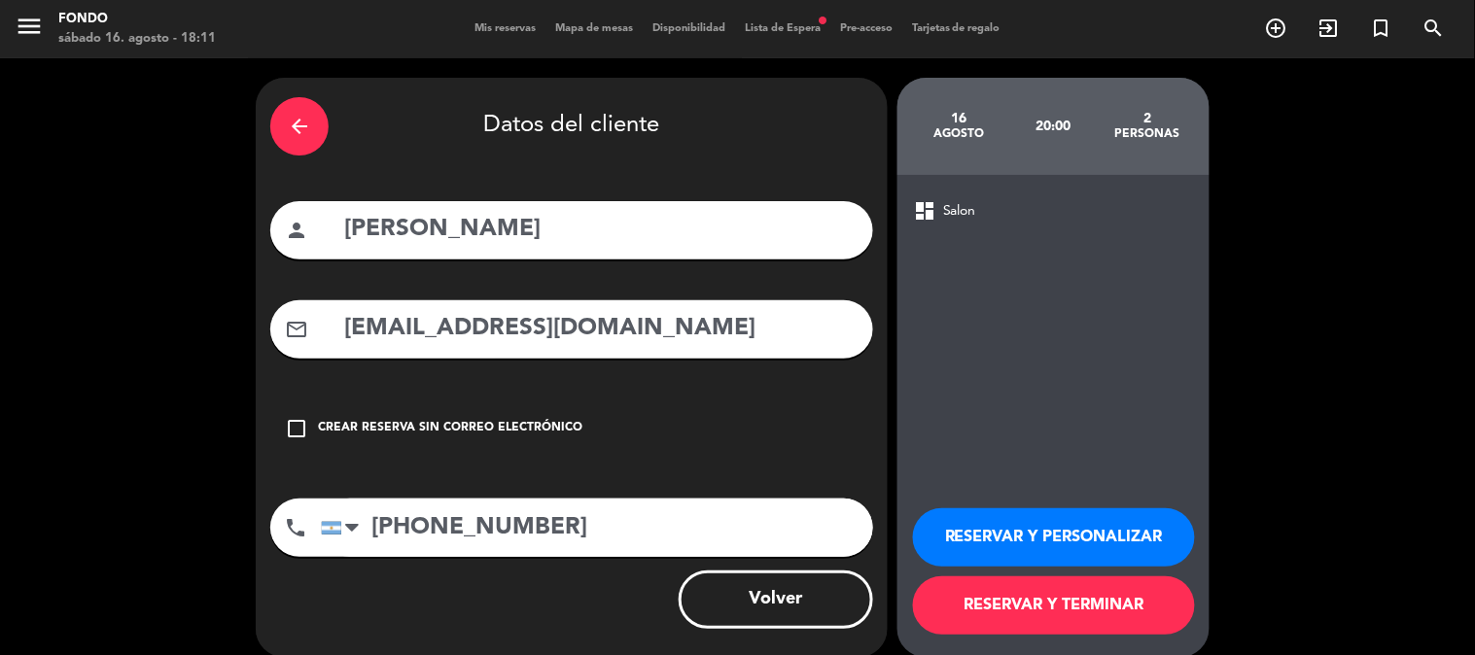
scroll to position [21, 0]
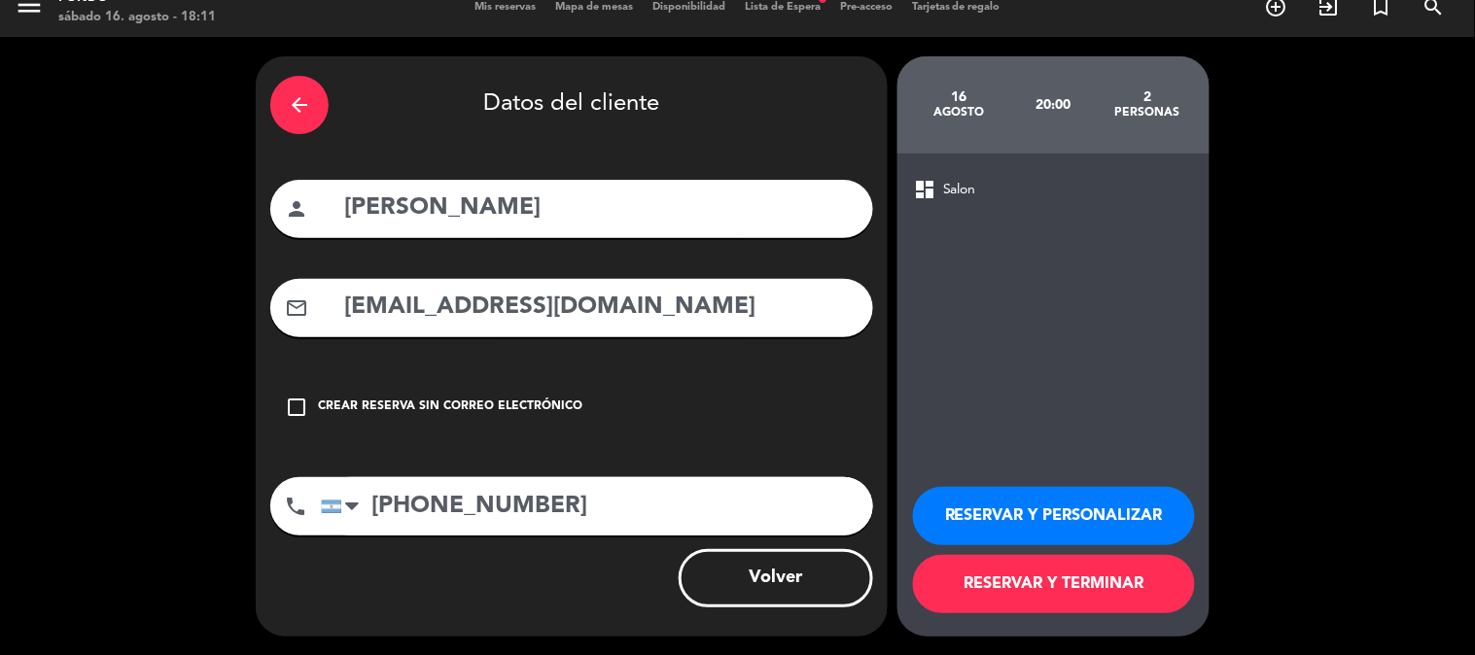
click at [1106, 577] on button "RESERVAR Y TERMINAR" at bounding box center [1054, 584] width 282 height 58
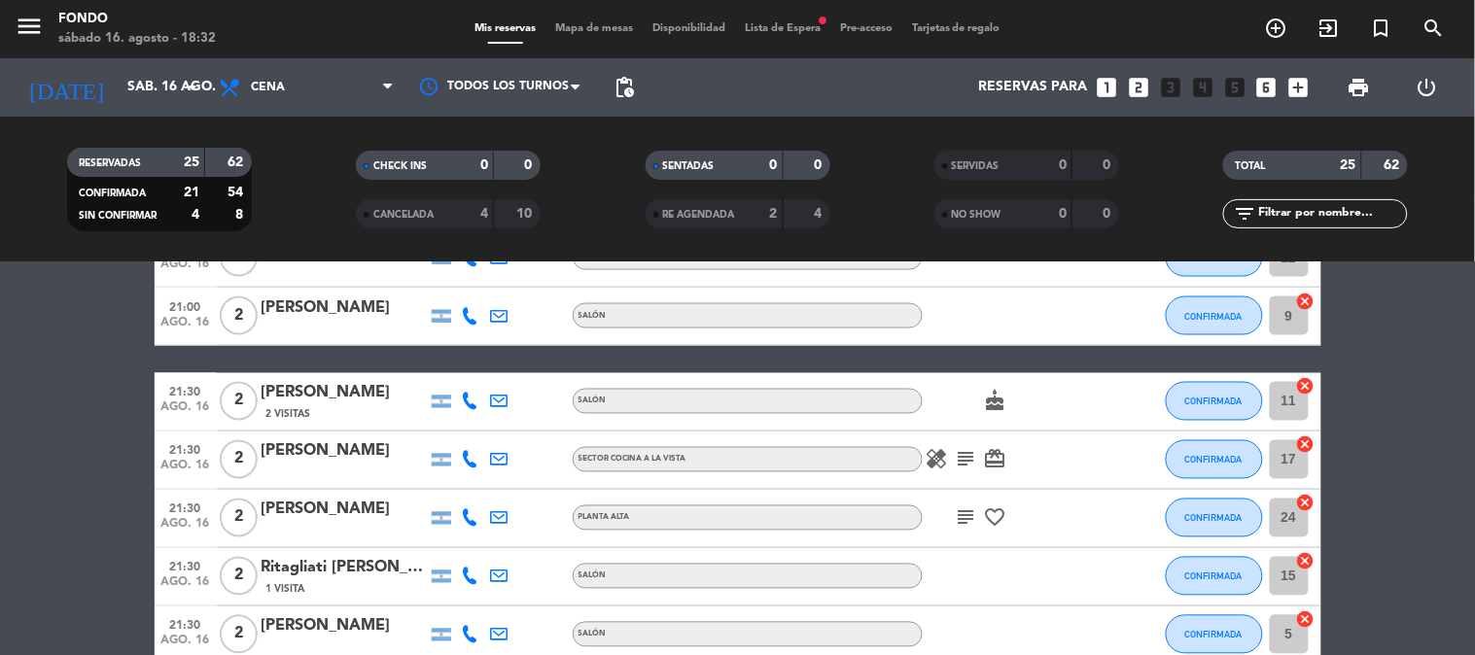
scroll to position [1188, 0]
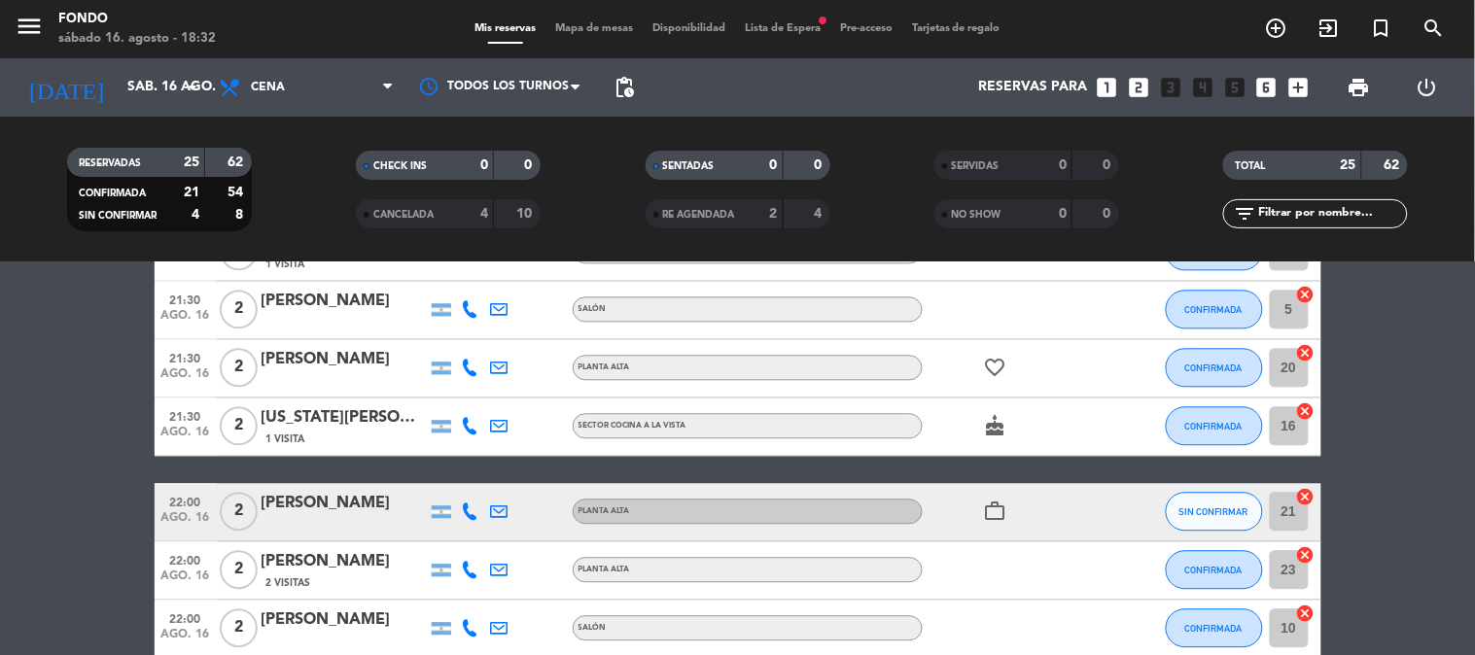
click at [1233, 536] on div "SIN CONFIRMAR" at bounding box center [1214, 512] width 97 height 57
click at [1225, 500] on button "SIN CONFIRMAR" at bounding box center [1214, 512] width 97 height 39
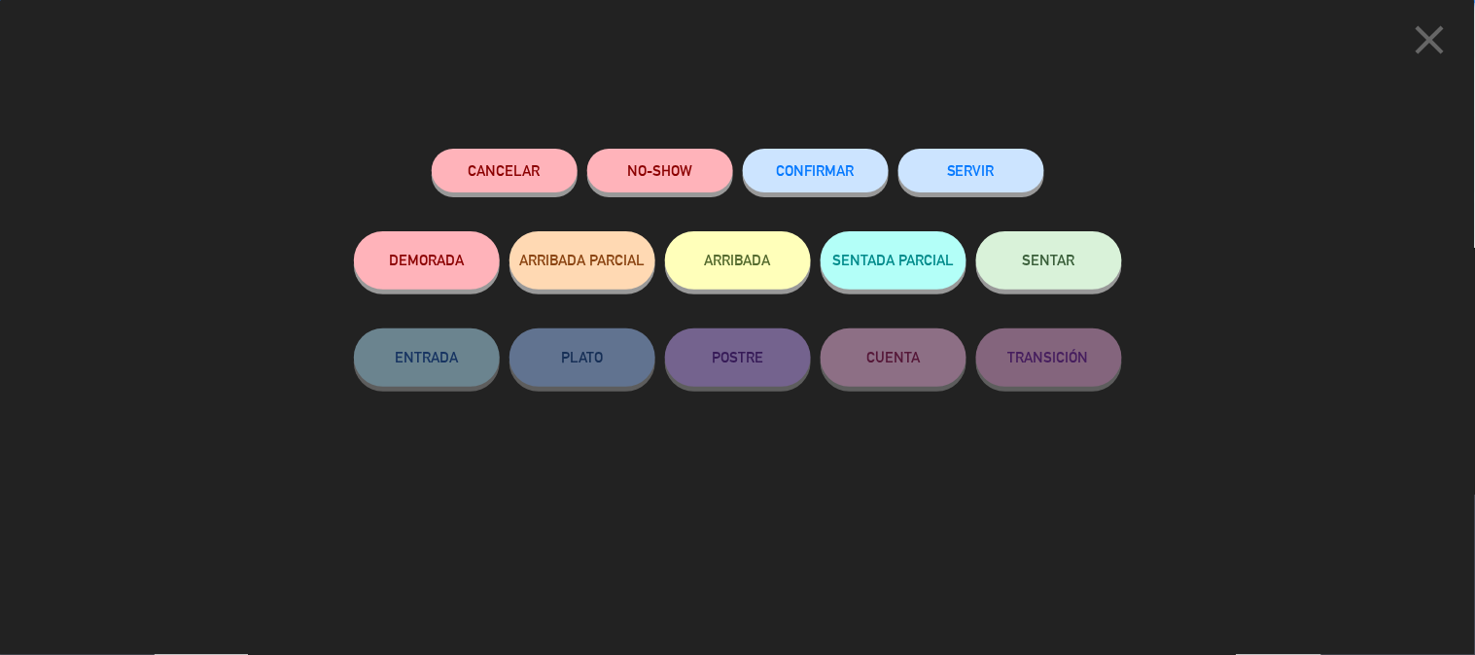
click at [818, 180] on button "CONFIRMAR" at bounding box center [816, 171] width 146 height 44
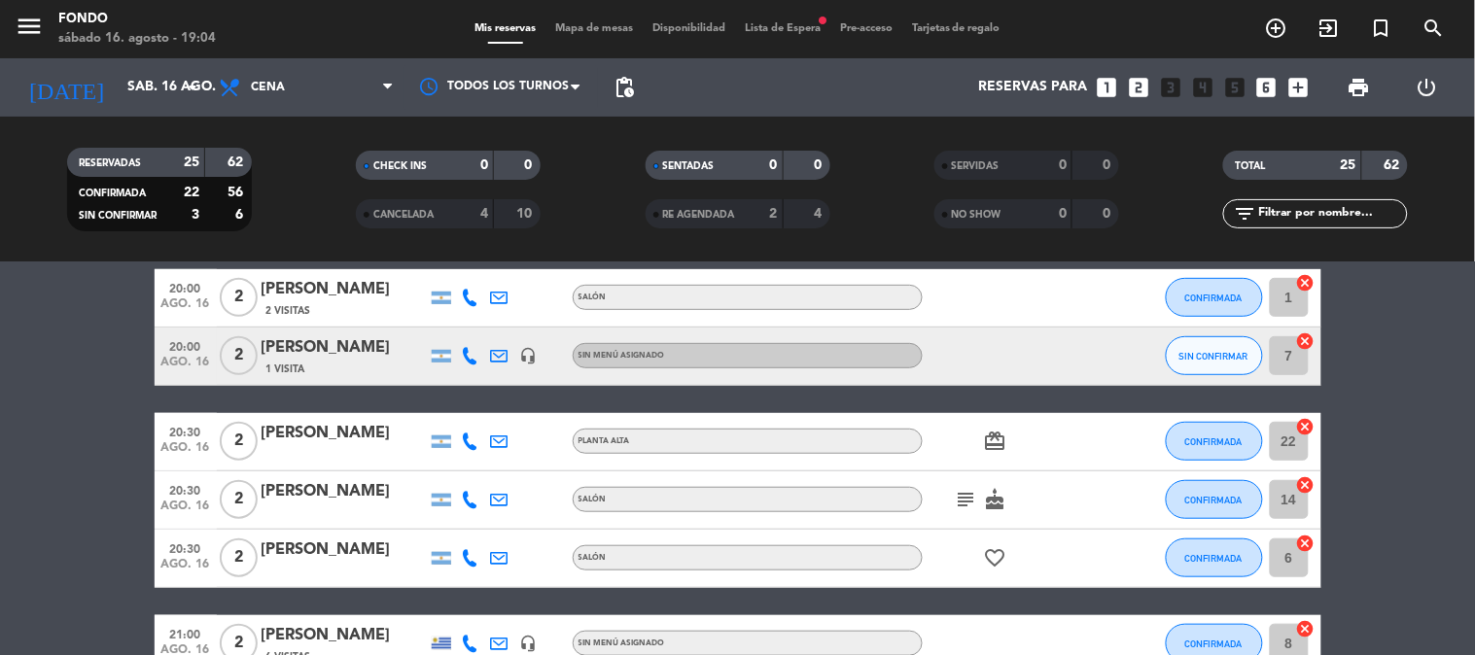
scroll to position [0, 0]
